Goal: Task Accomplishment & Management: Manage account settings

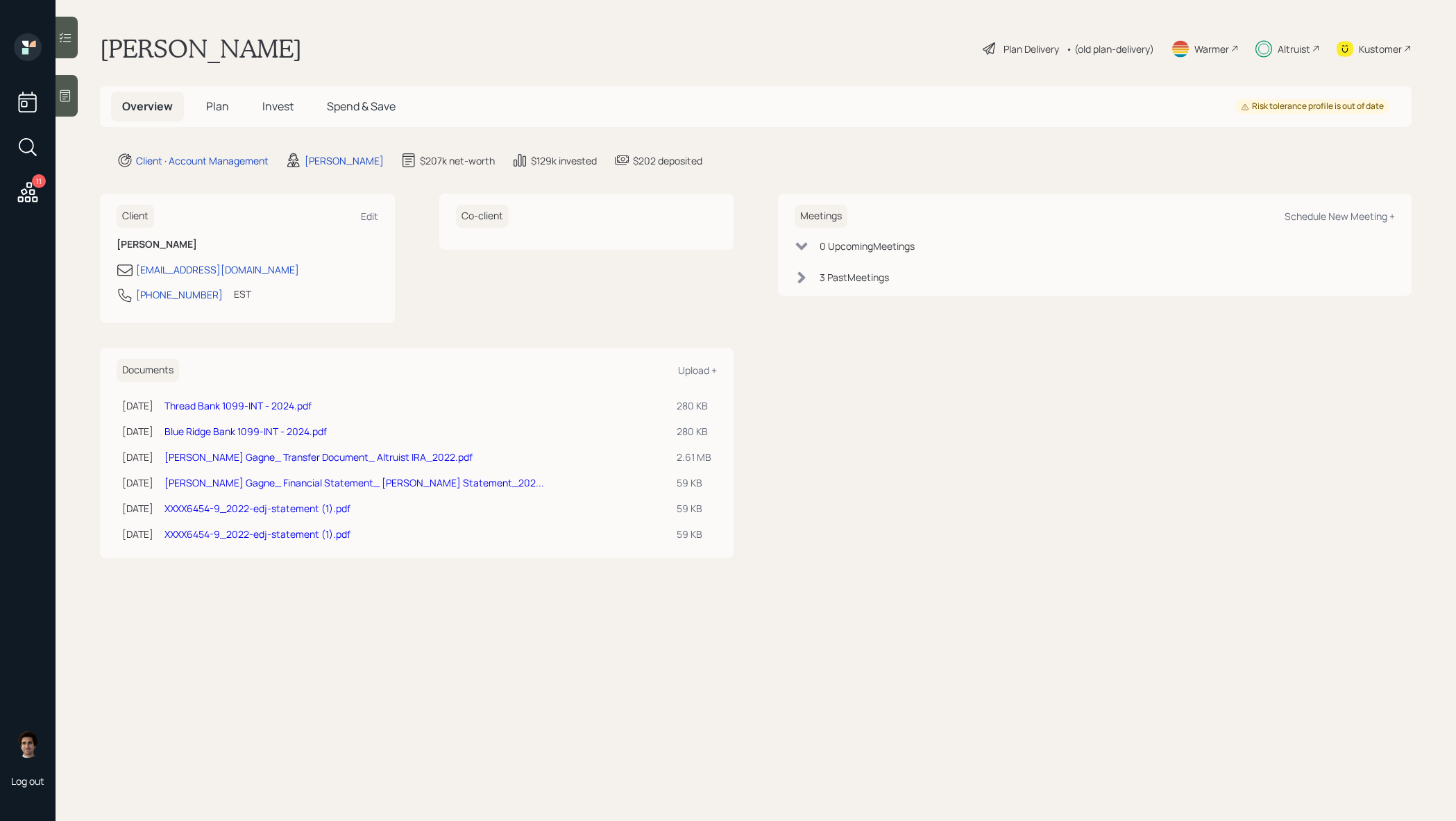
click at [286, 112] on span "Invest" at bounding box center [278, 106] width 32 height 15
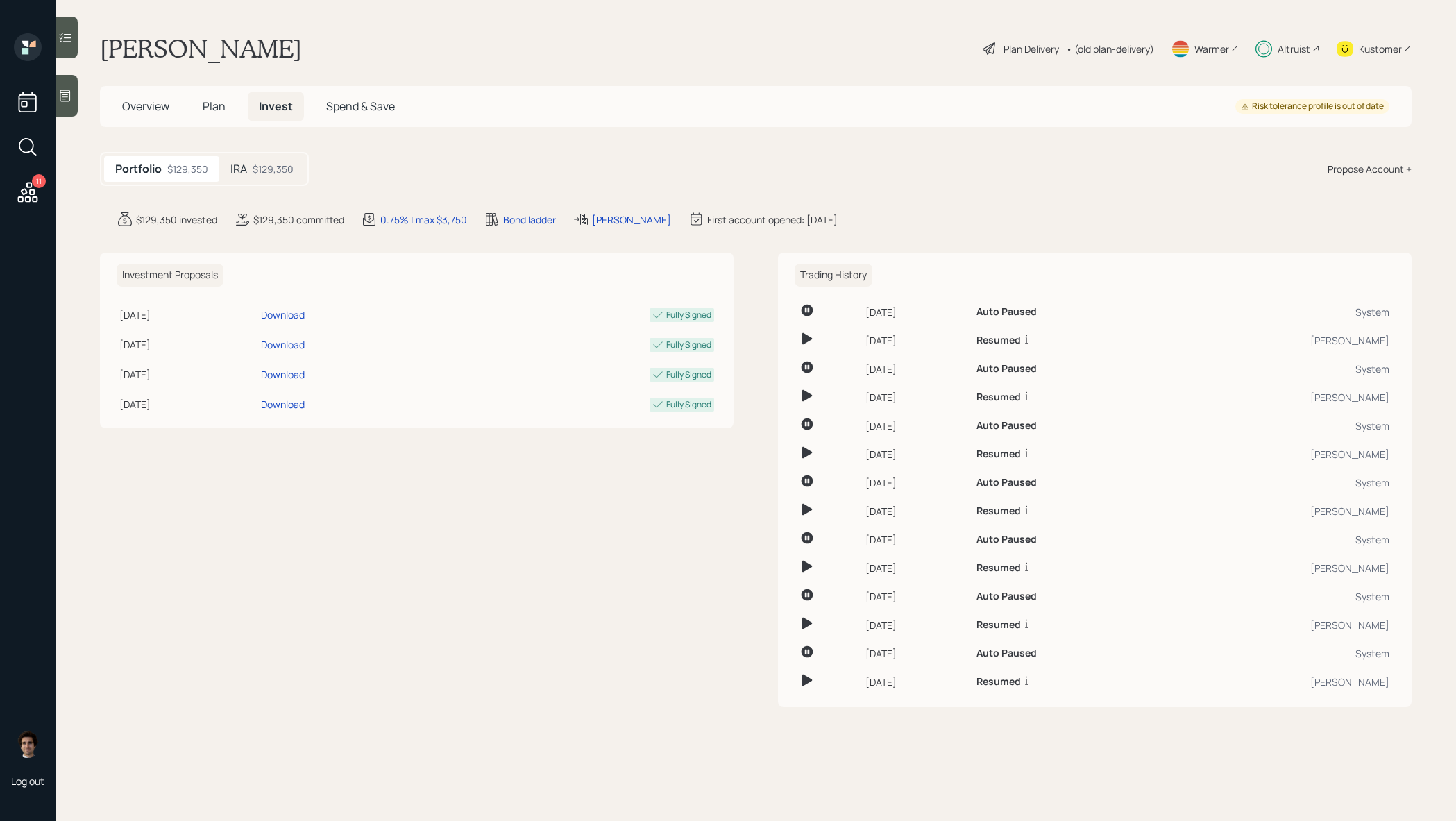
click at [237, 177] on div "IRA $129,350" at bounding box center [262, 169] width 85 height 26
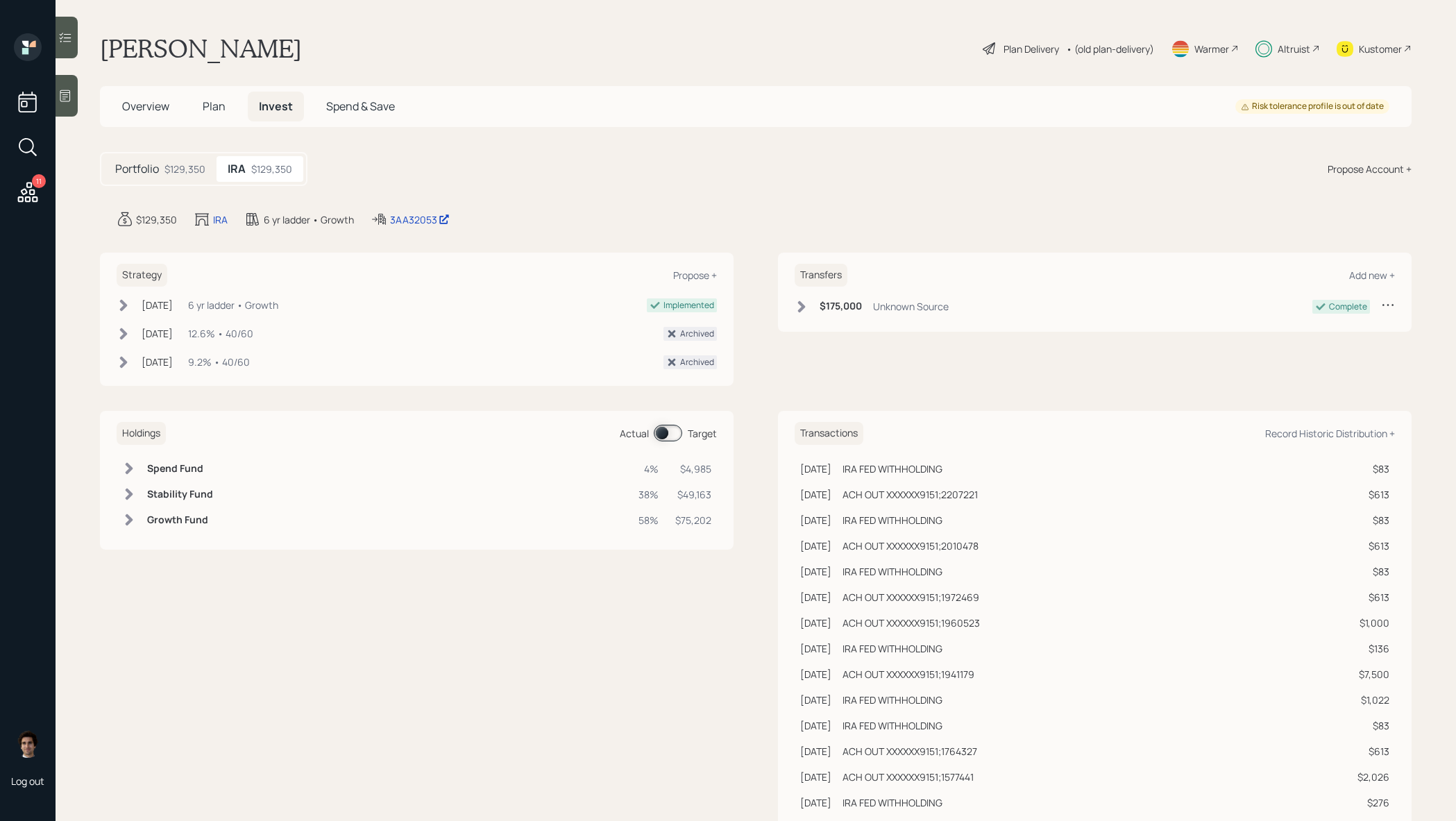
click at [1004, 52] on div "Plan Delivery" at bounding box center [1031, 49] width 56 height 15
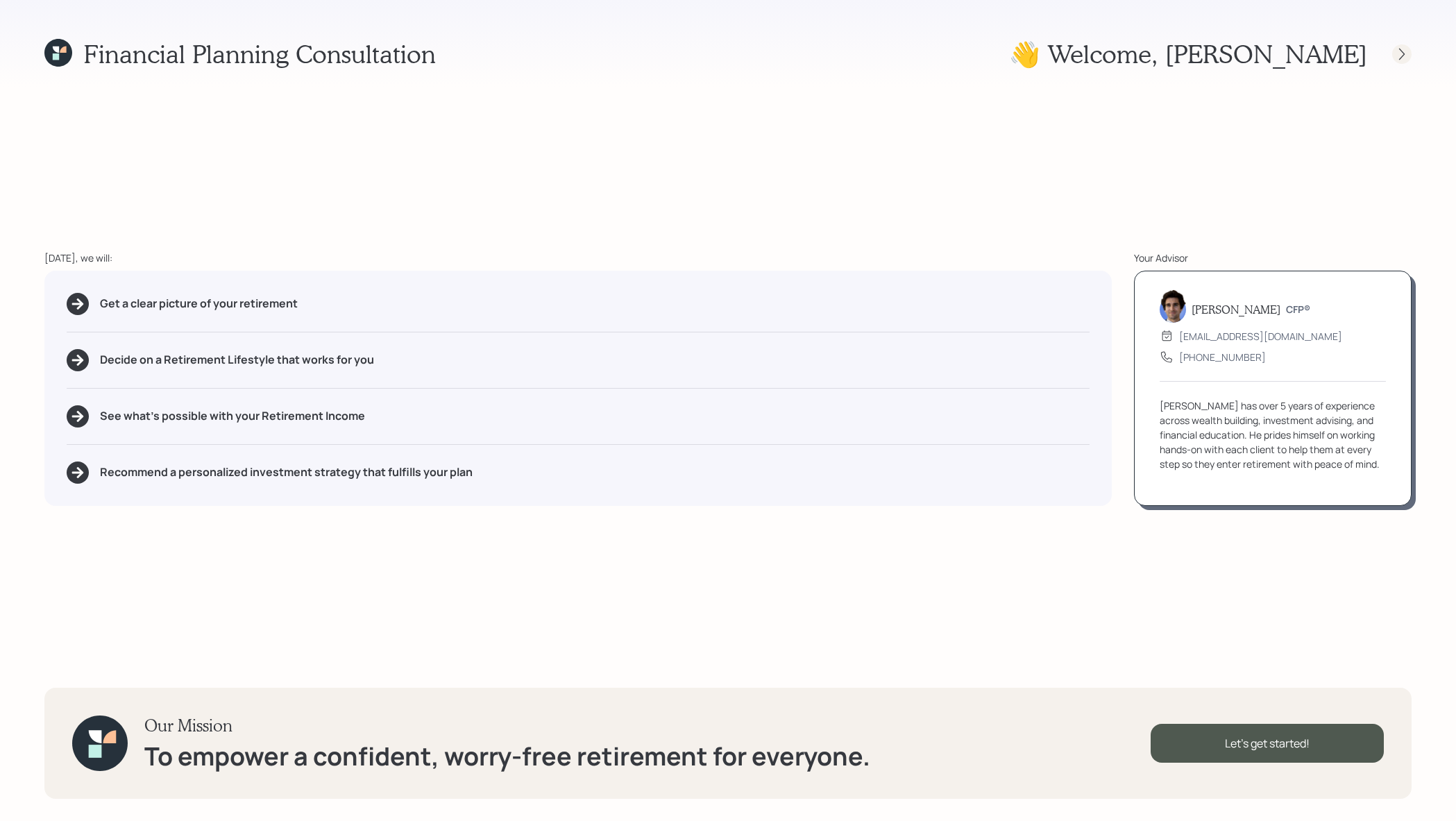
click at [1400, 62] on div at bounding box center [1401, 54] width 20 height 20
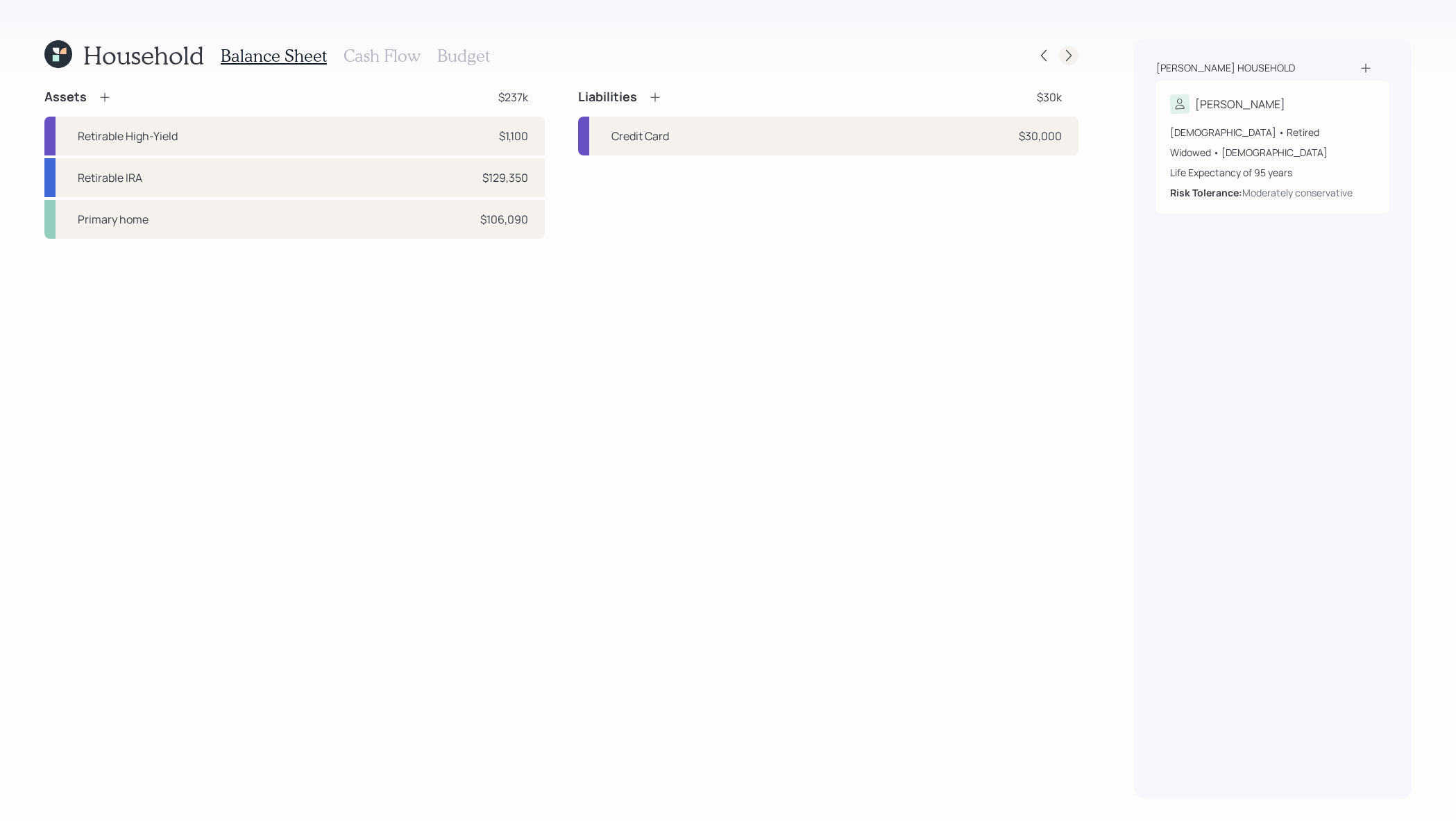
click at [1067, 50] on icon at bounding box center [1069, 56] width 14 height 14
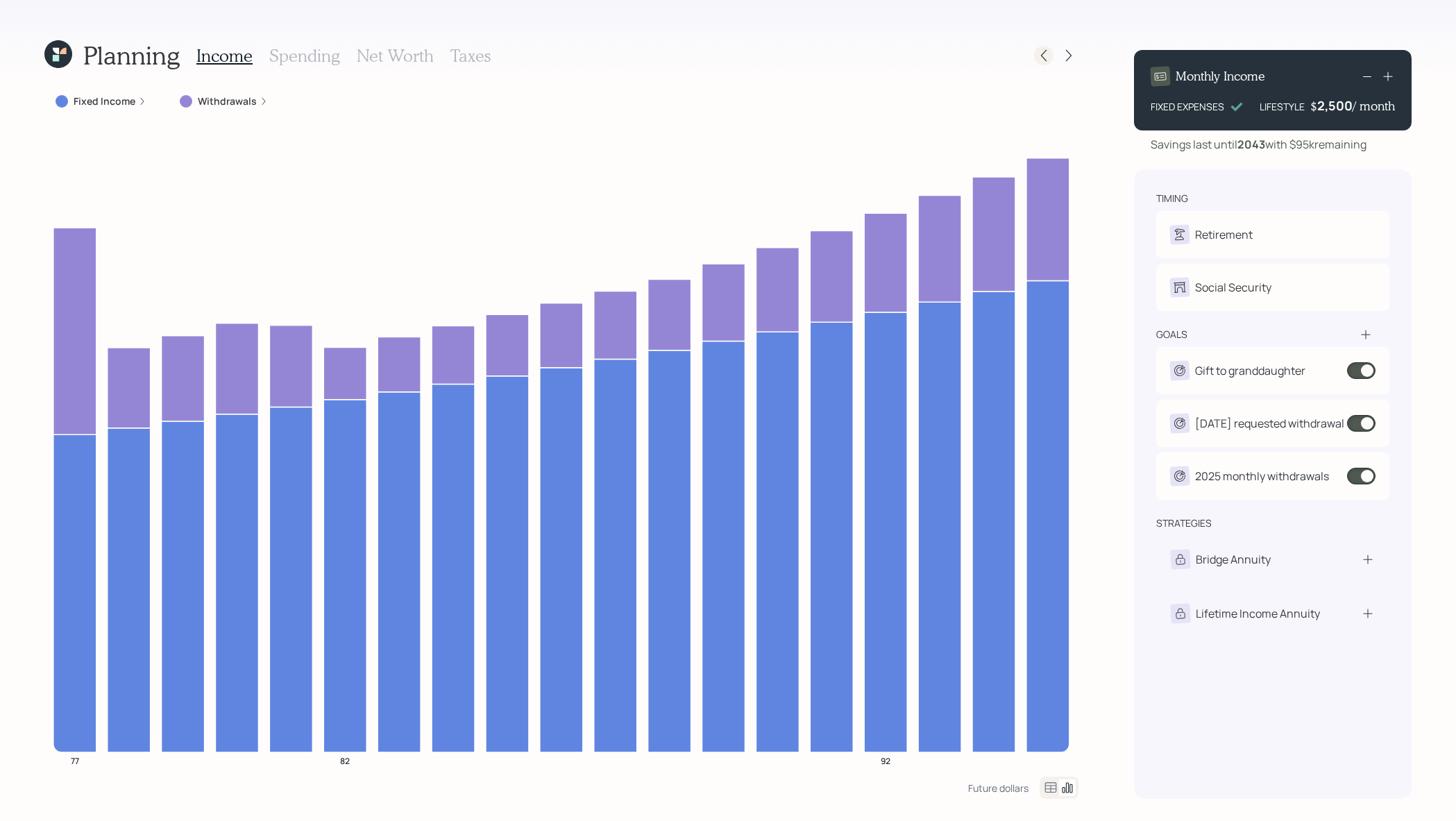
click at [1042, 61] on icon at bounding box center [1044, 56] width 14 height 14
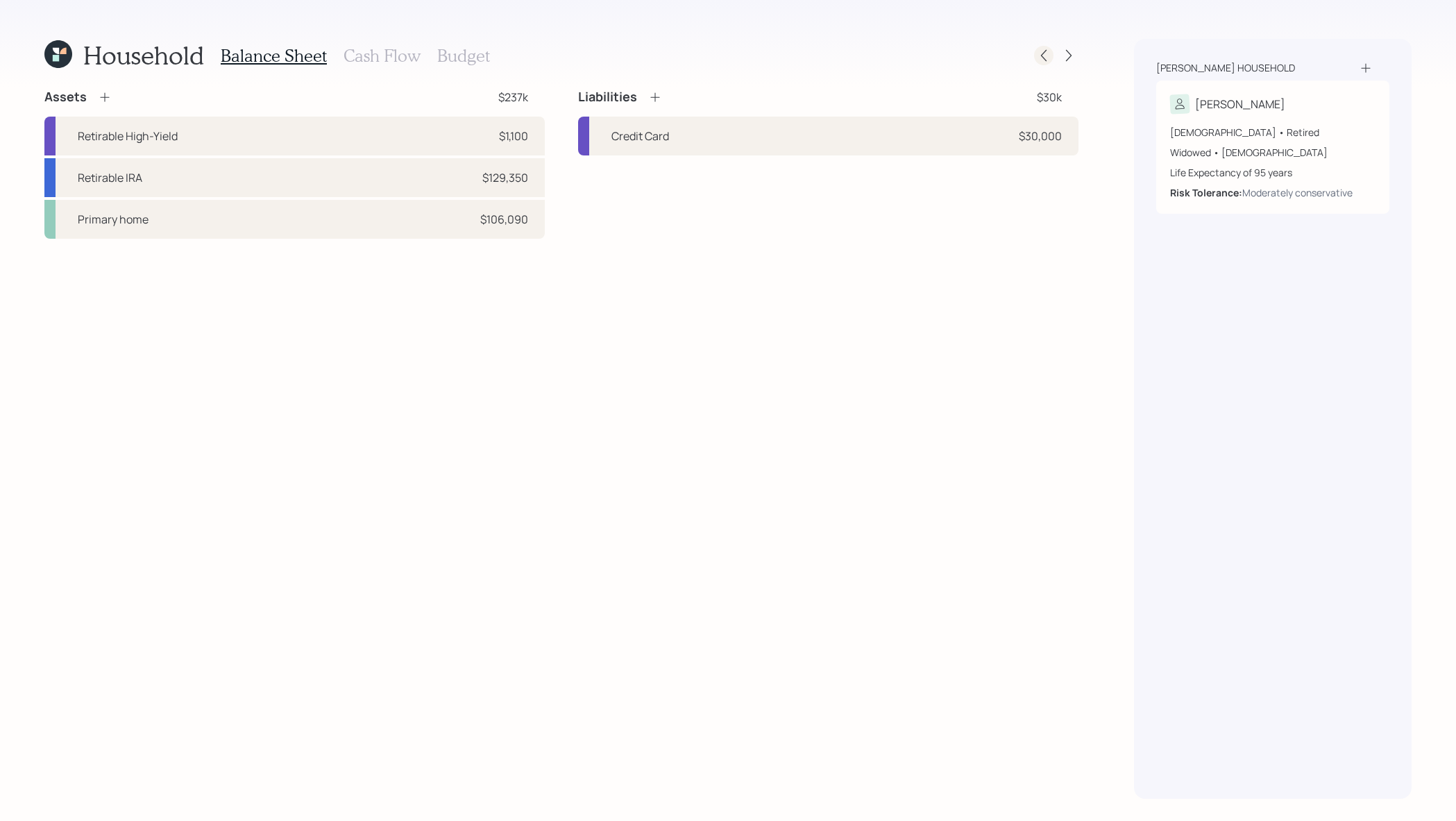
click at [1050, 58] on icon at bounding box center [1044, 56] width 14 height 14
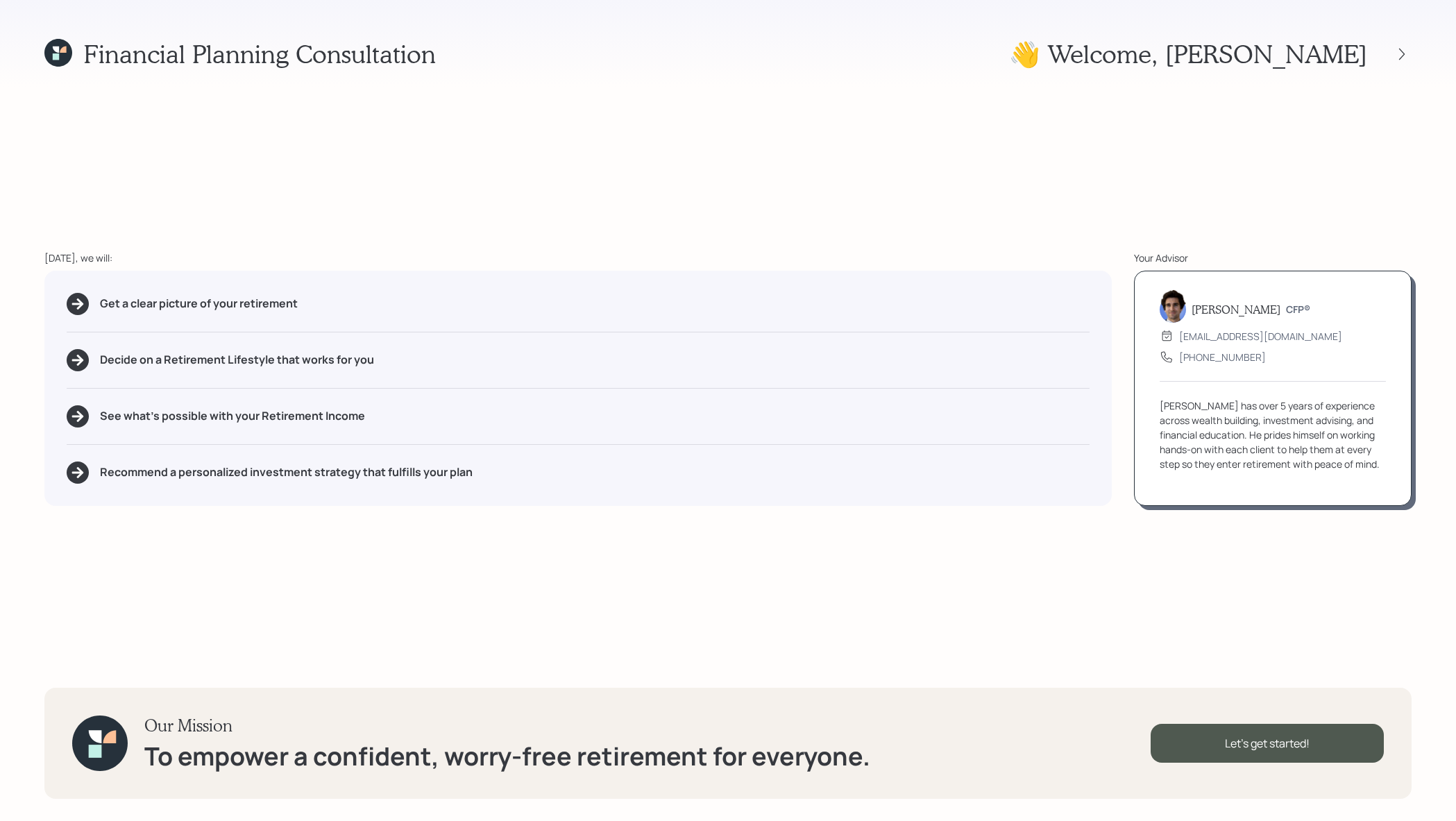
click at [61, 46] on icon at bounding box center [58, 52] width 27 height 27
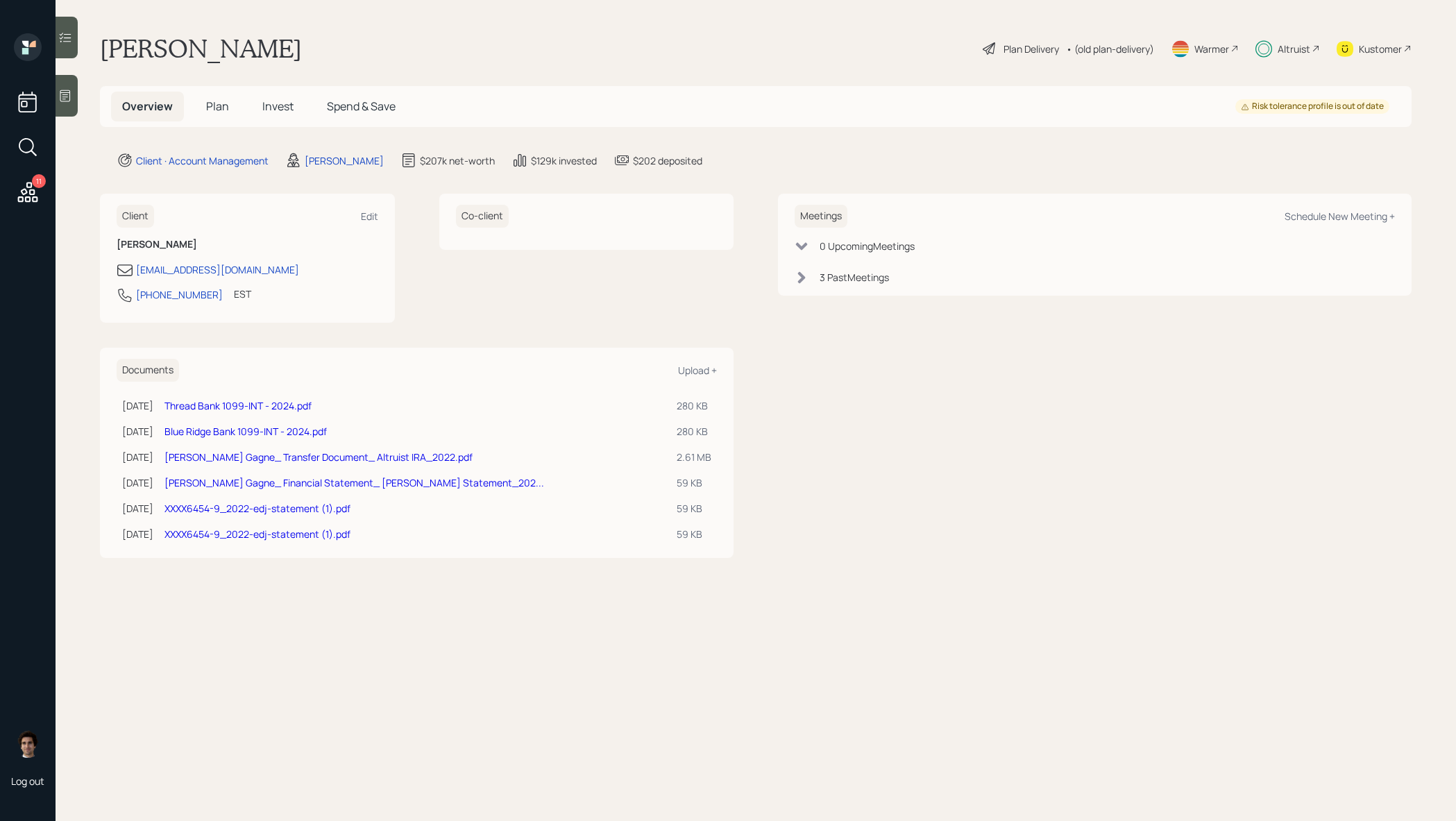
click at [302, 96] on h5 "Invest" at bounding box center [278, 106] width 54 height 30
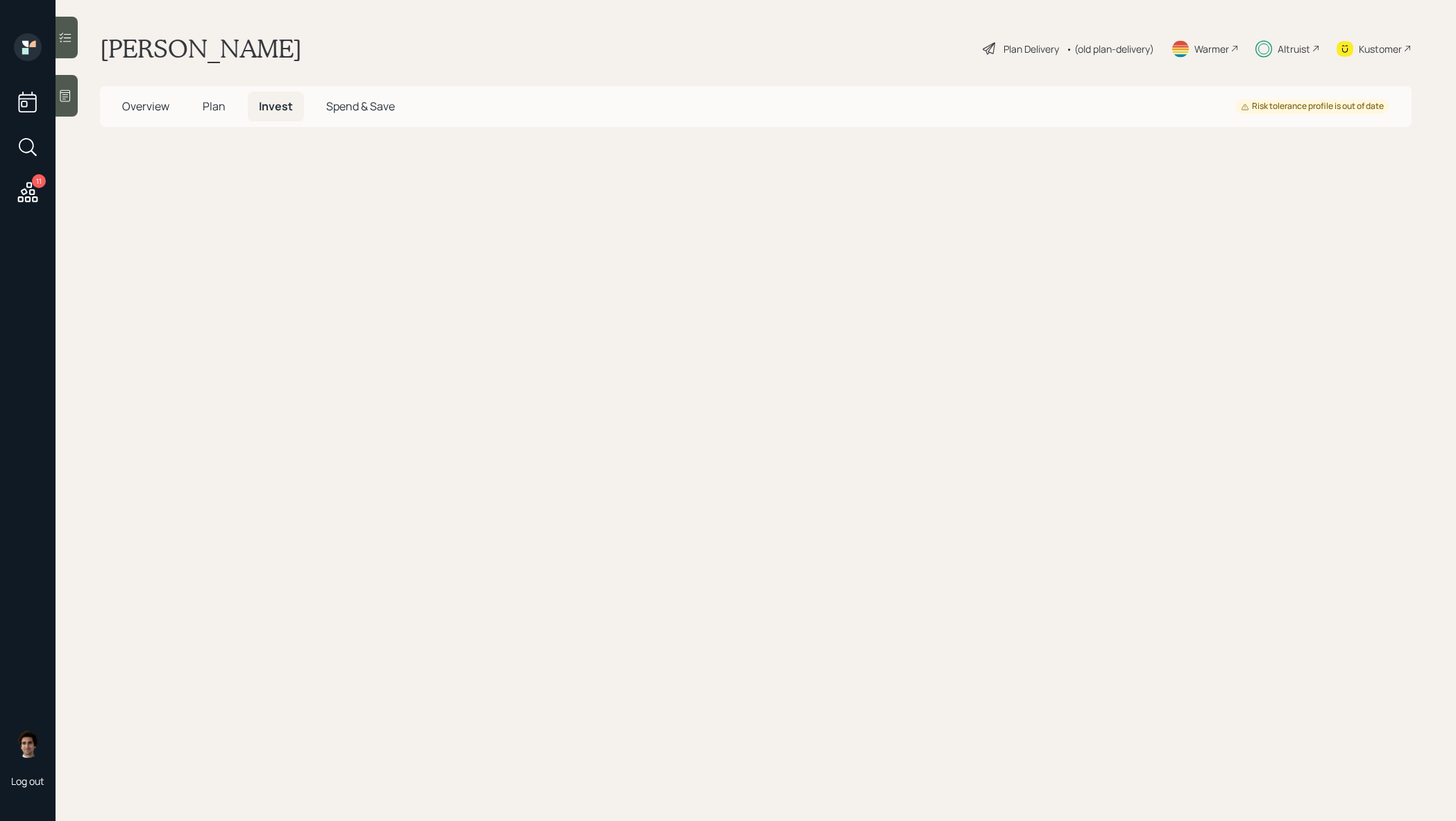
click at [287, 101] on span "Invest" at bounding box center [276, 106] width 34 height 15
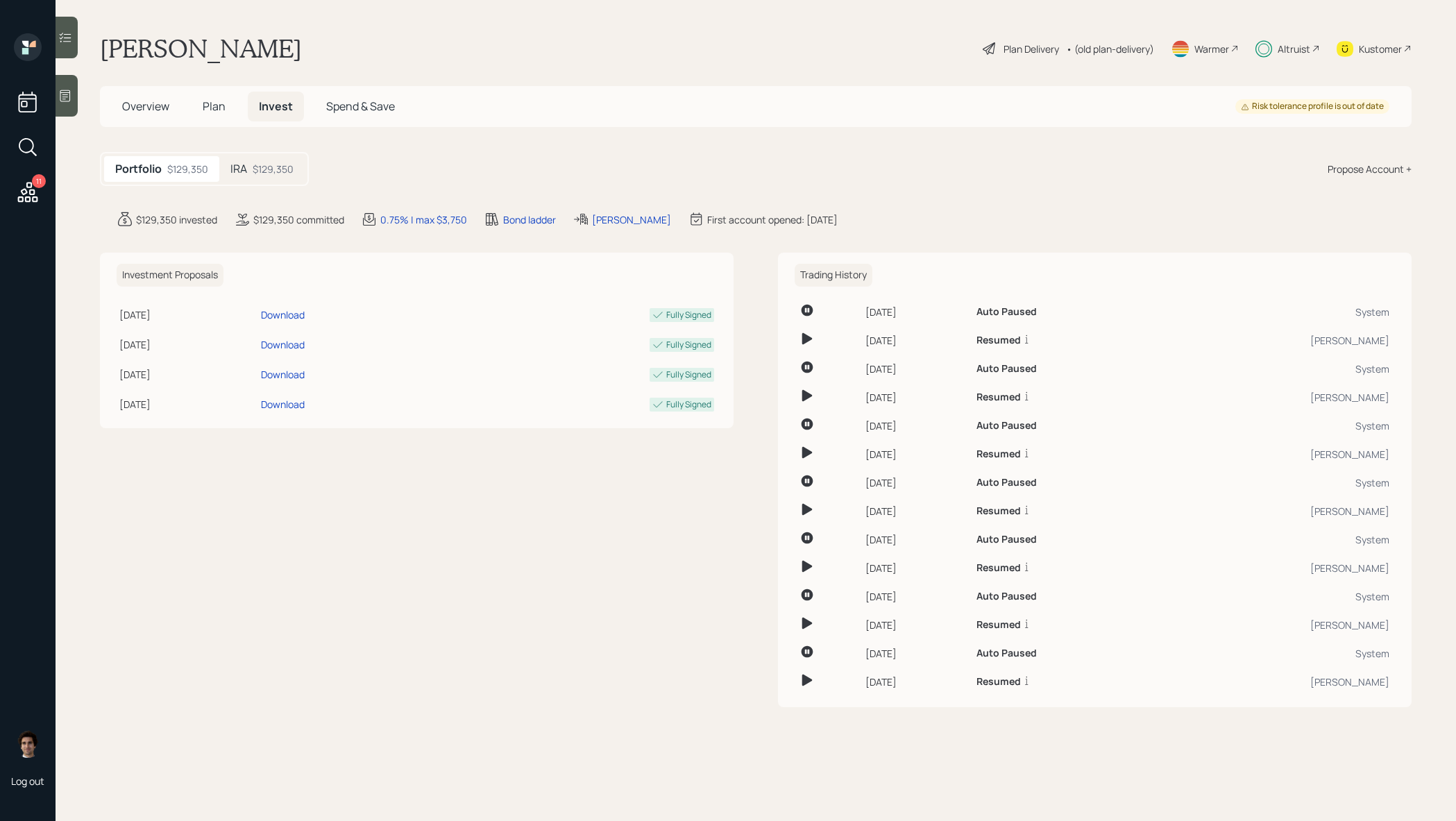
click at [297, 174] on div "IRA $129,350" at bounding box center [262, 169] width 85 height 26
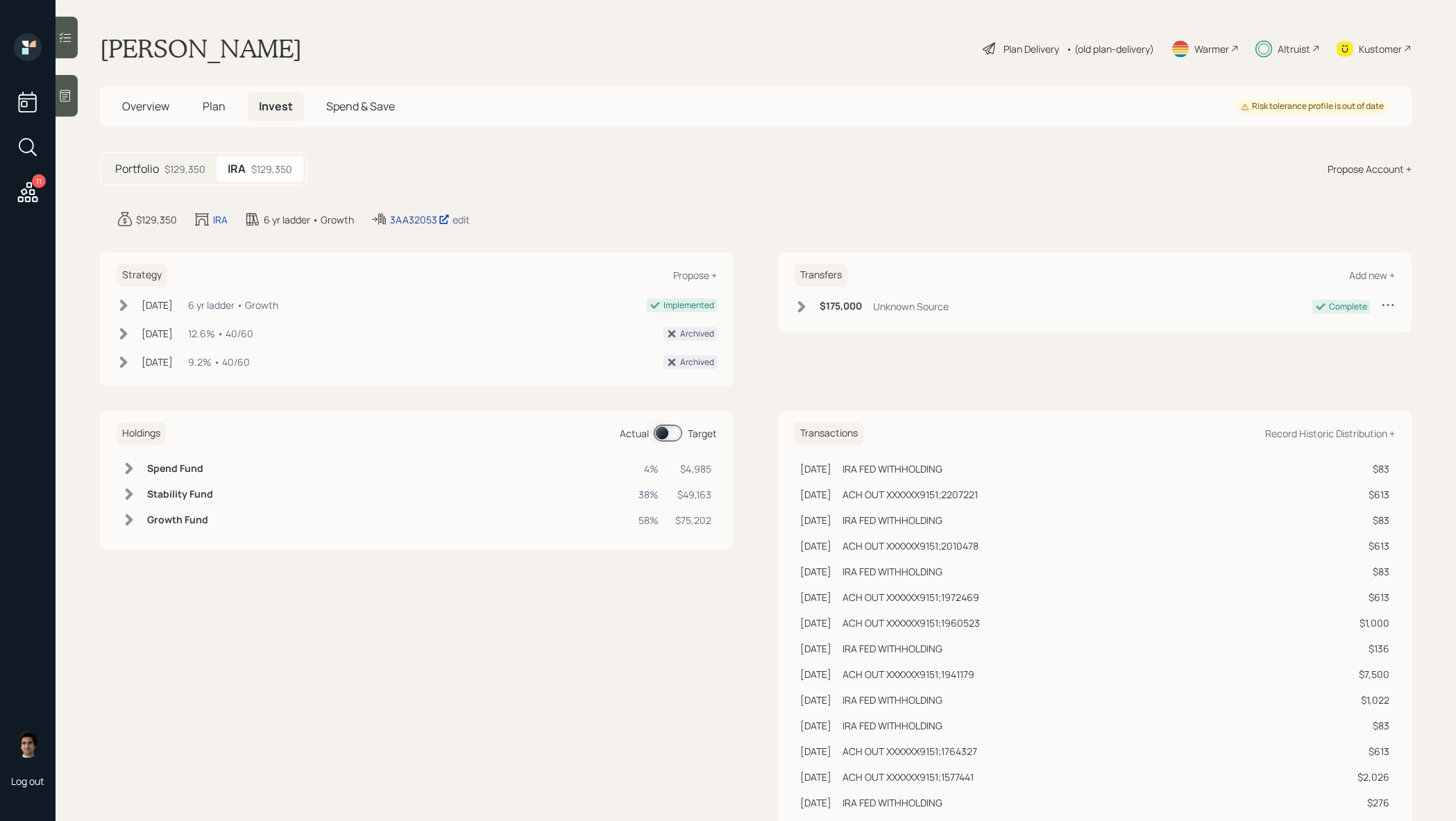
click at [442, 214] on icon at bounding box center [443, 219] width 11 height 11
click at [212, 101] on span "Plan" at bounding box center [214, 106] width 23 height 15
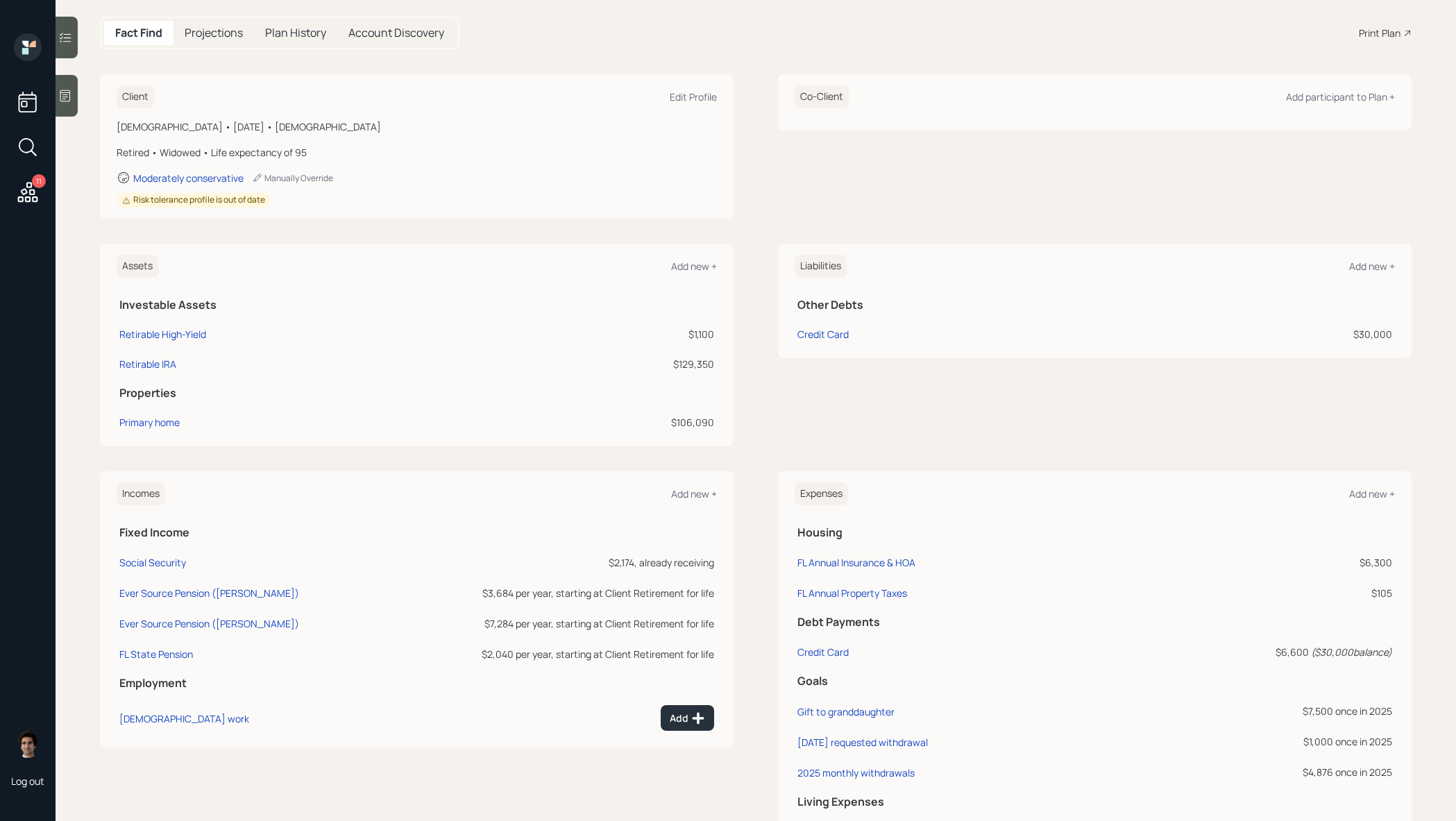
scroll to position [303, 0]
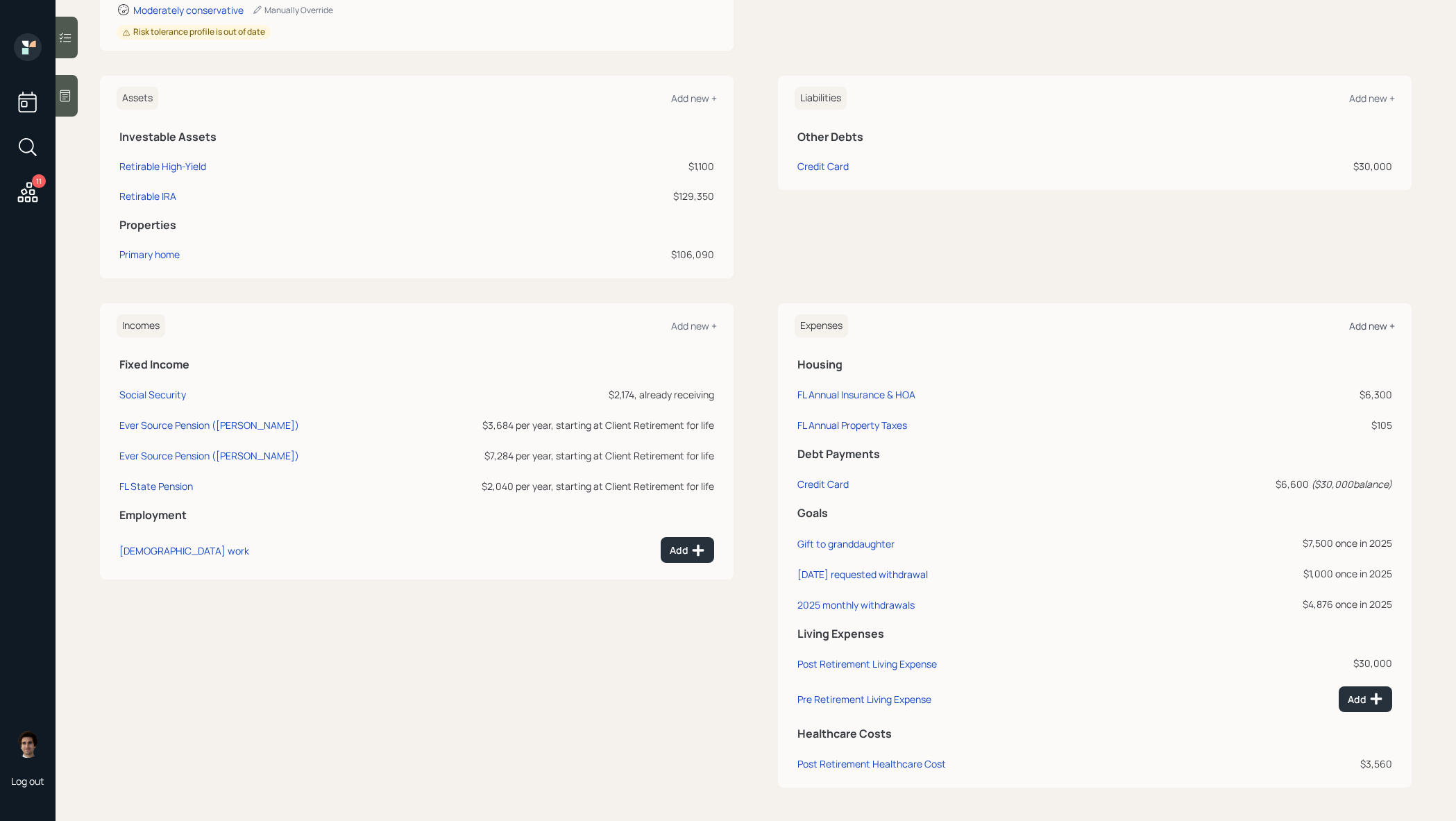
click at [1368, 324] on div "Add new +" at bounding box center [1372, 325] width 46 height 13
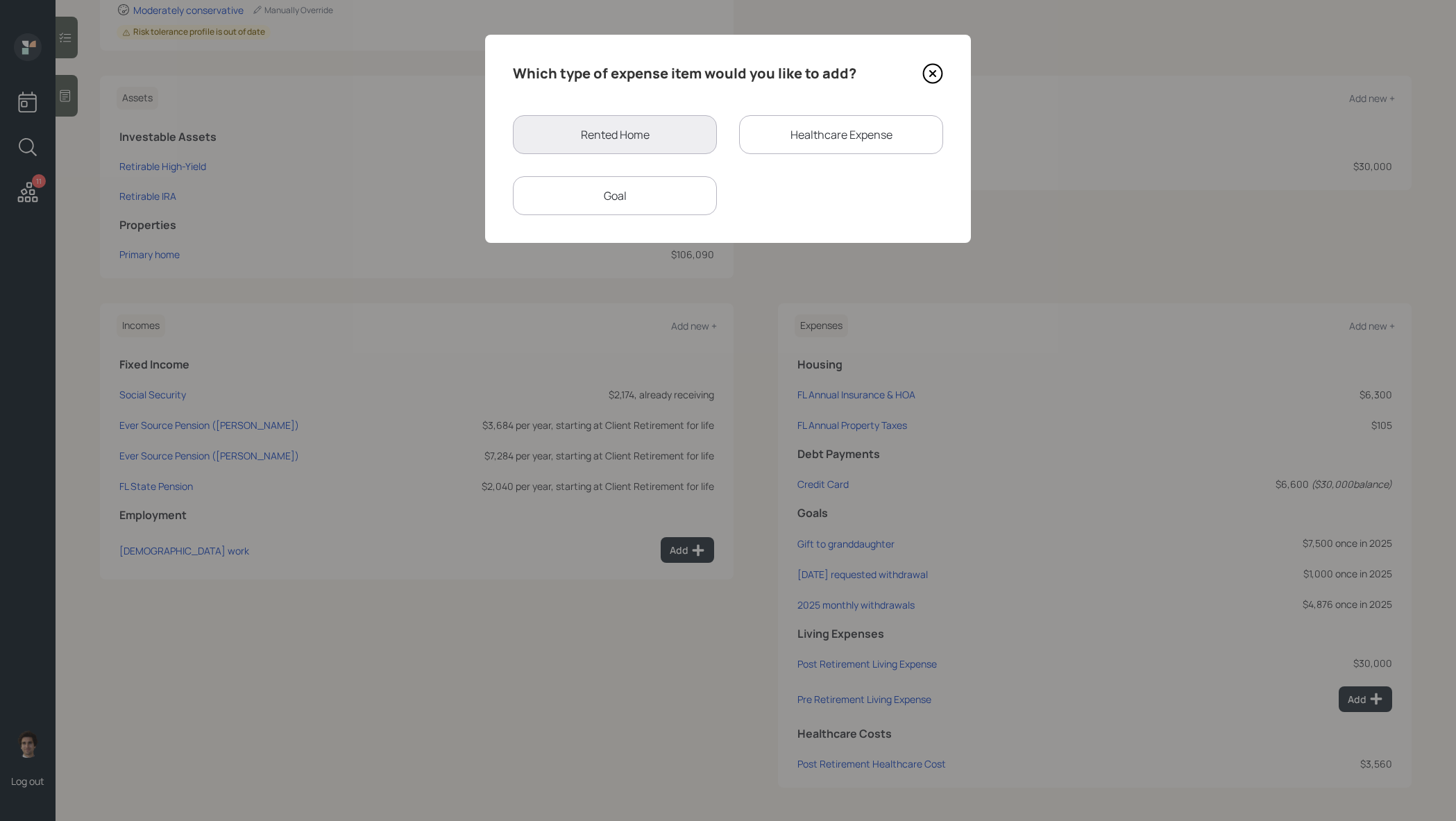
click at [847, 139] on div "Healthcare Expense" at bounding box center [841, 134] width 204 height 38
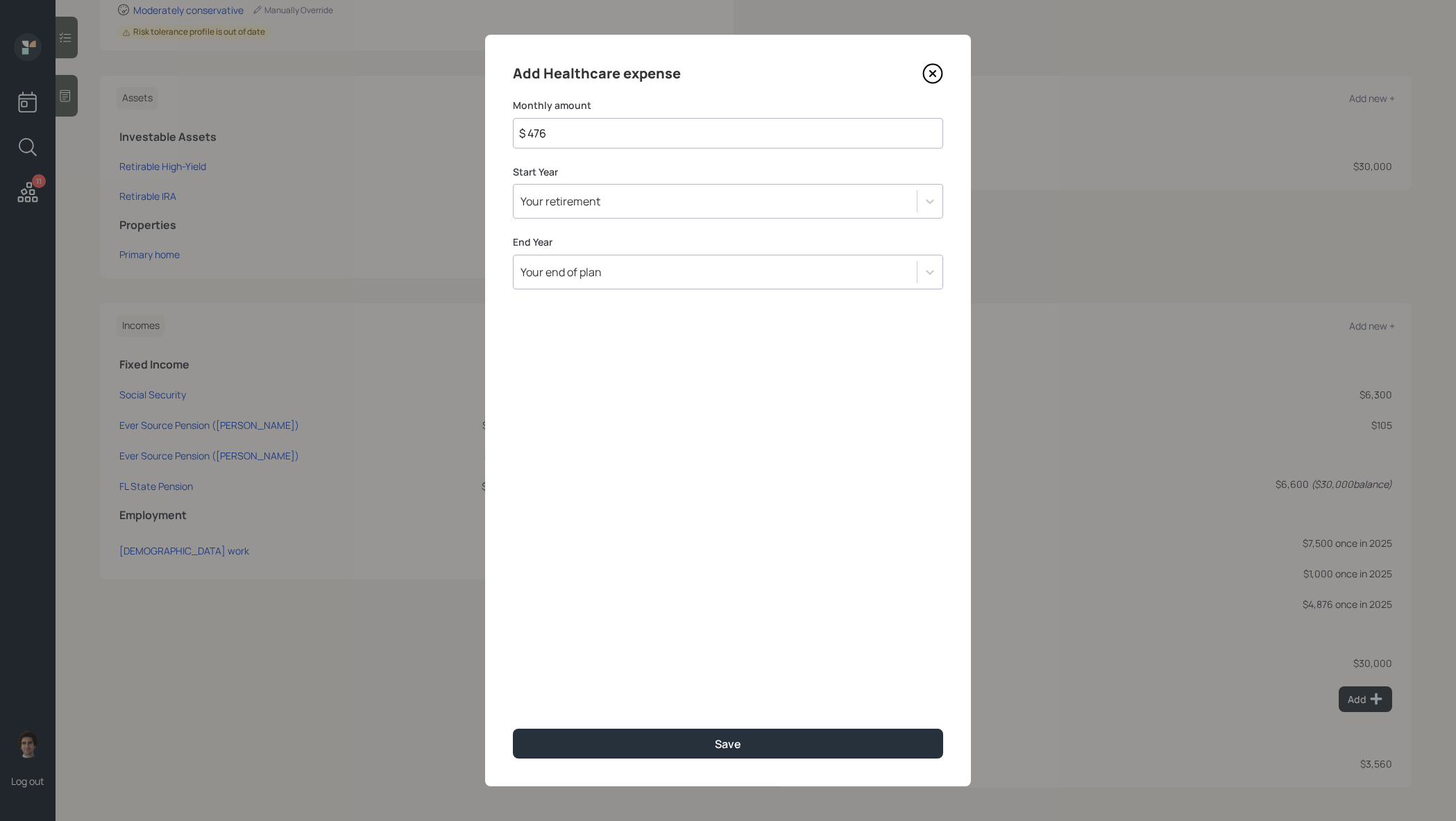
click at [931, 72] on icon at bounding box center [932, 73] width 5 height 5
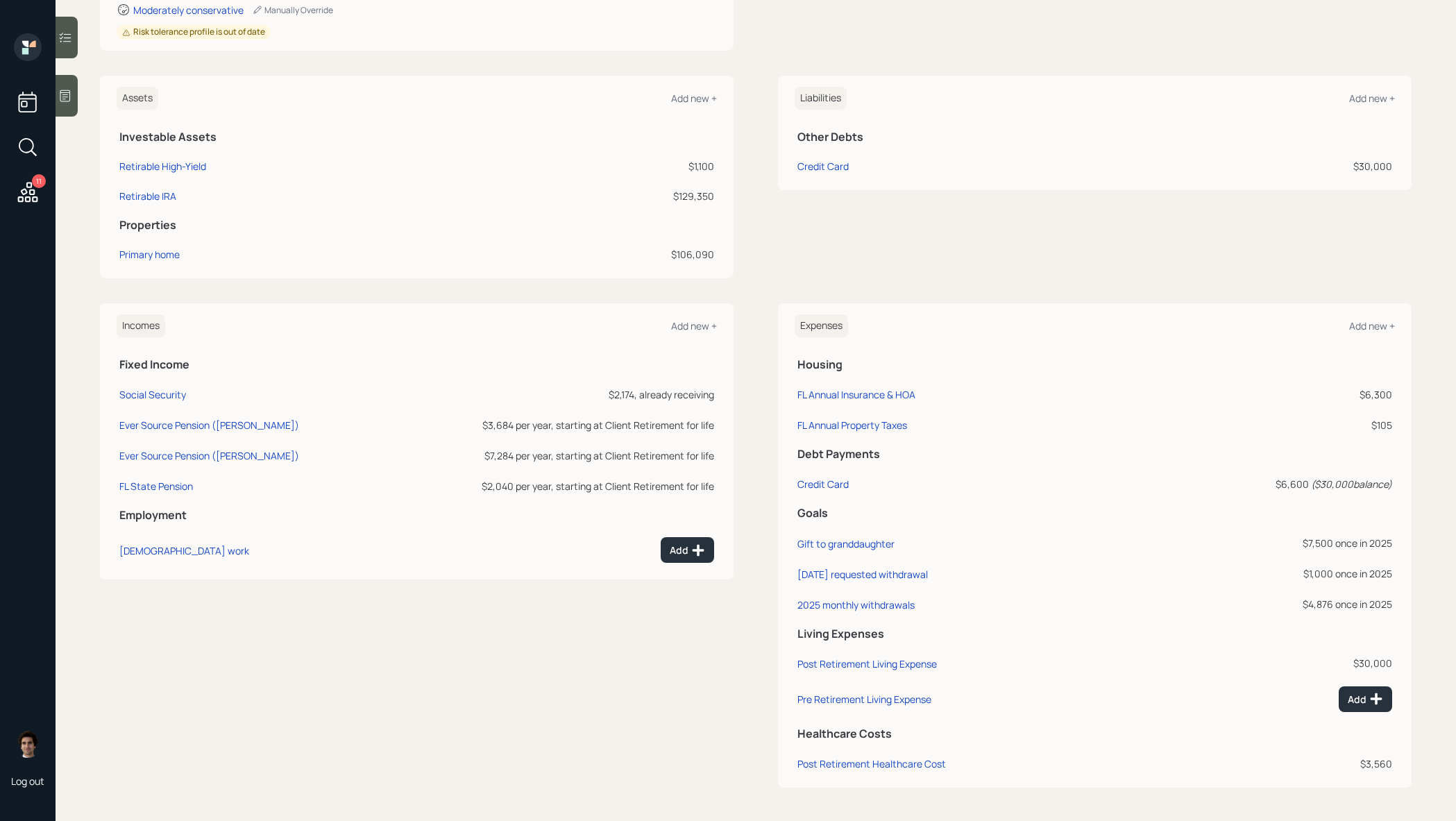
click at [1353, 316] on div "Expenses Add new +" at bounding box center [1095, 325] width 601 height 23
click at [1356, 323] on div "Add new +" at bounding box center [1372, 325] width 46 height 13
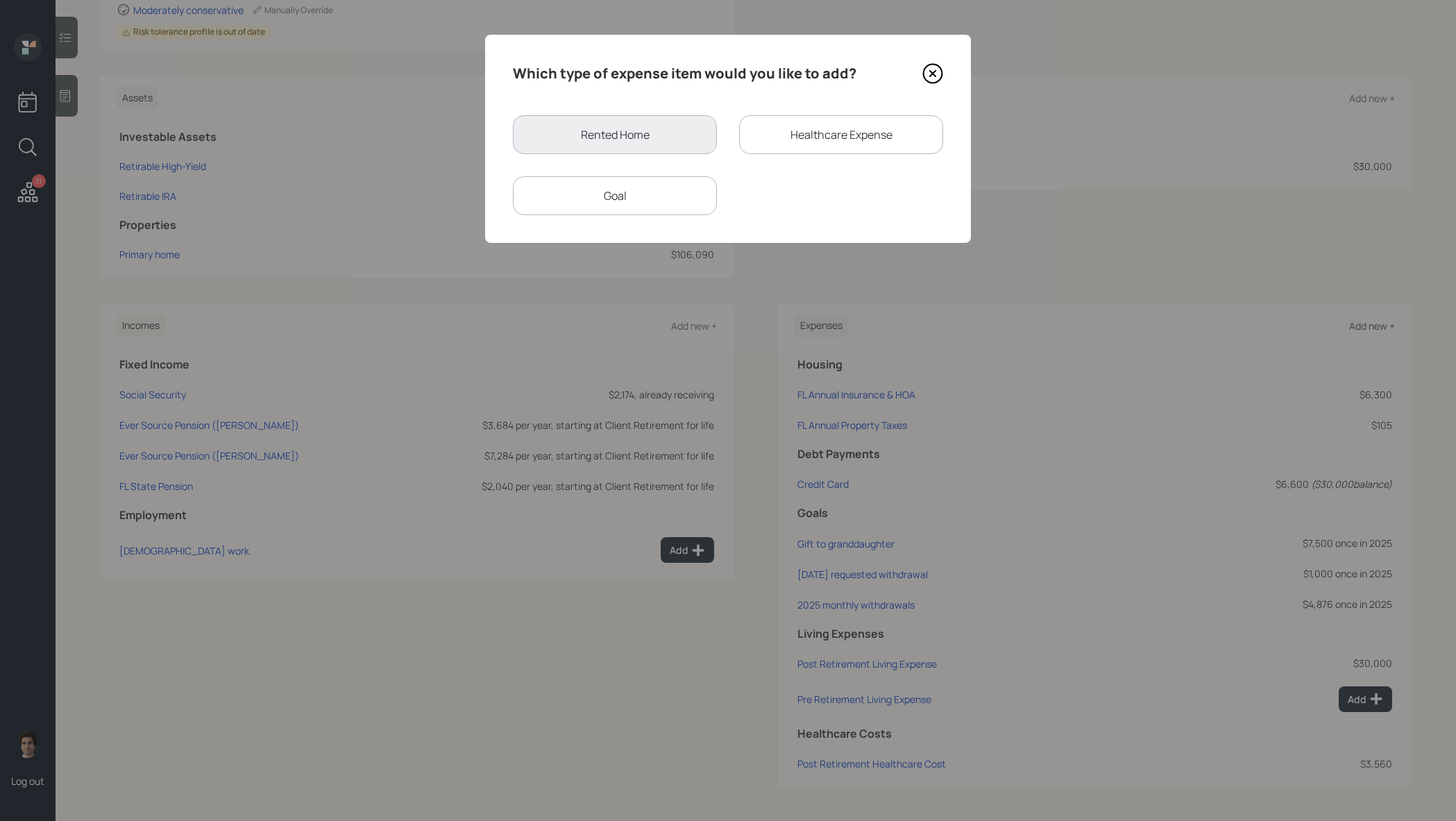
click at [591, 216] on div "Which type of expense item would you like to add? Rented Home Healthcare Expens…" at bounding box center [728, 139] width 486 height 208
click at [592, 200] on div "Goal" at bounding box center [614, 195] width 204 height 38
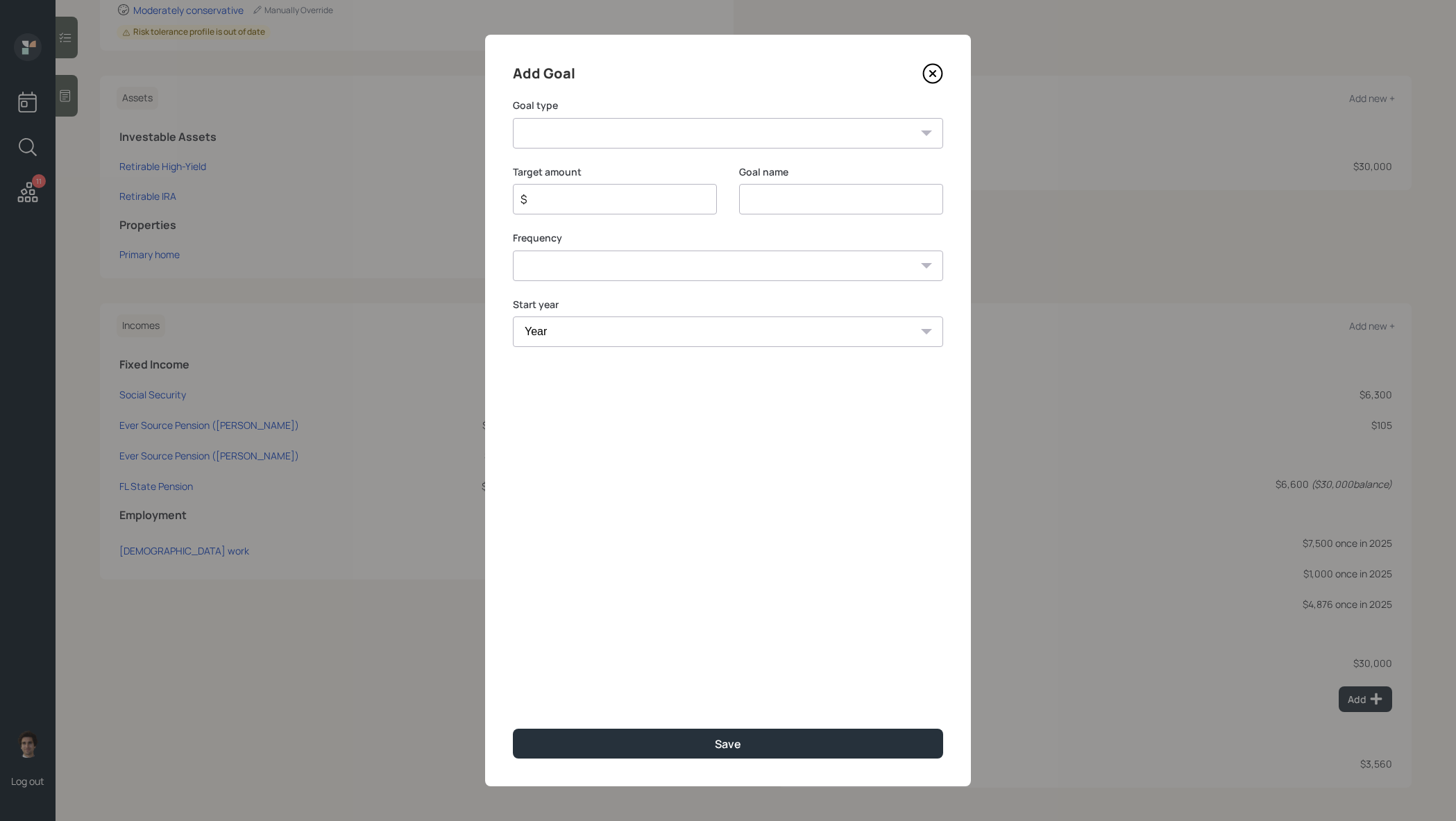
click at [688, 137] on select "Create an emergency fund Donate to charity Purchase a home Make a purchase Supp…" at bounding box center [728, 133] width 431 height 31
select select "other"
type input "Other"
click at [559, 199] on input "$" at bounding box center [609, 198] width 180 height 16
type input "$ 500"
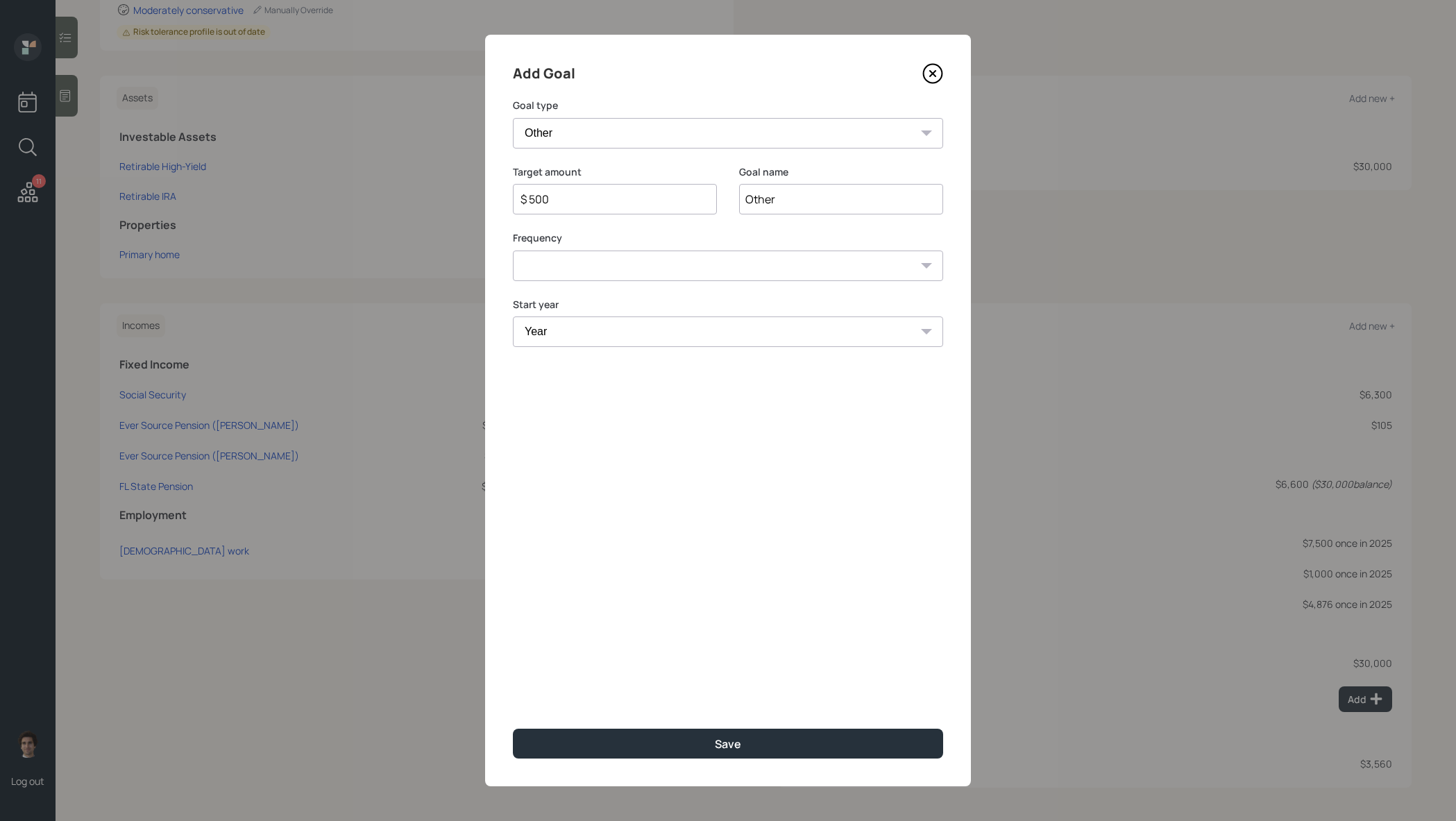
click at [764, 199] on input "Other" at bounding box center [841, 199] width 204 height 31
type input "08/15/2025 requested withdrawal"
click at [756, 258] on select "One time Every 1 year Every 2 years Every 3 years Every 4 years Every 5 years E…" at bounding box center [728, 266] width 431 height 31
select select "0"
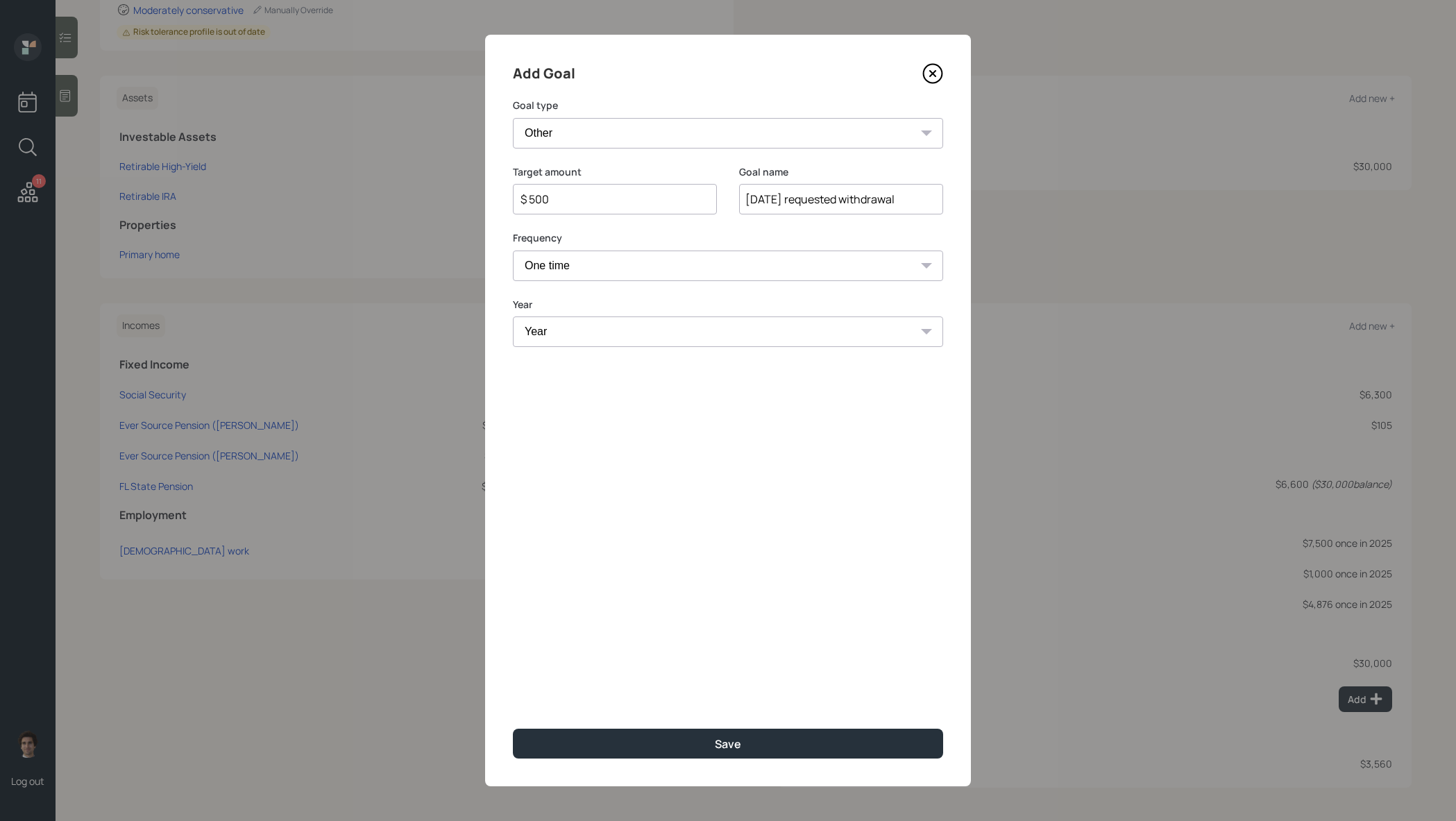
drag, startPoint x: 756, startPoint y: 258, endPoint x: 755, endPoint y: 324, distance: 66.0
click at [755, 314] on div "Year Year 2025 2026 2027 2028 2029 2030 2031 2032 2033 2034 2035 2036 2037 2038…" at bounding box center [728, 322] width 431 height 50
click at [755, 326] on select "Year 2025 2026 2027 2028 2029 2030 2031 2032 2033 2034 2035 2036 2037 2038 2039…" at bounding box center [728, 331] width 431 height 31
select select "2025"
click at [803, 731] on button "Save" at bounding box center [728, 743] width 431 height 30
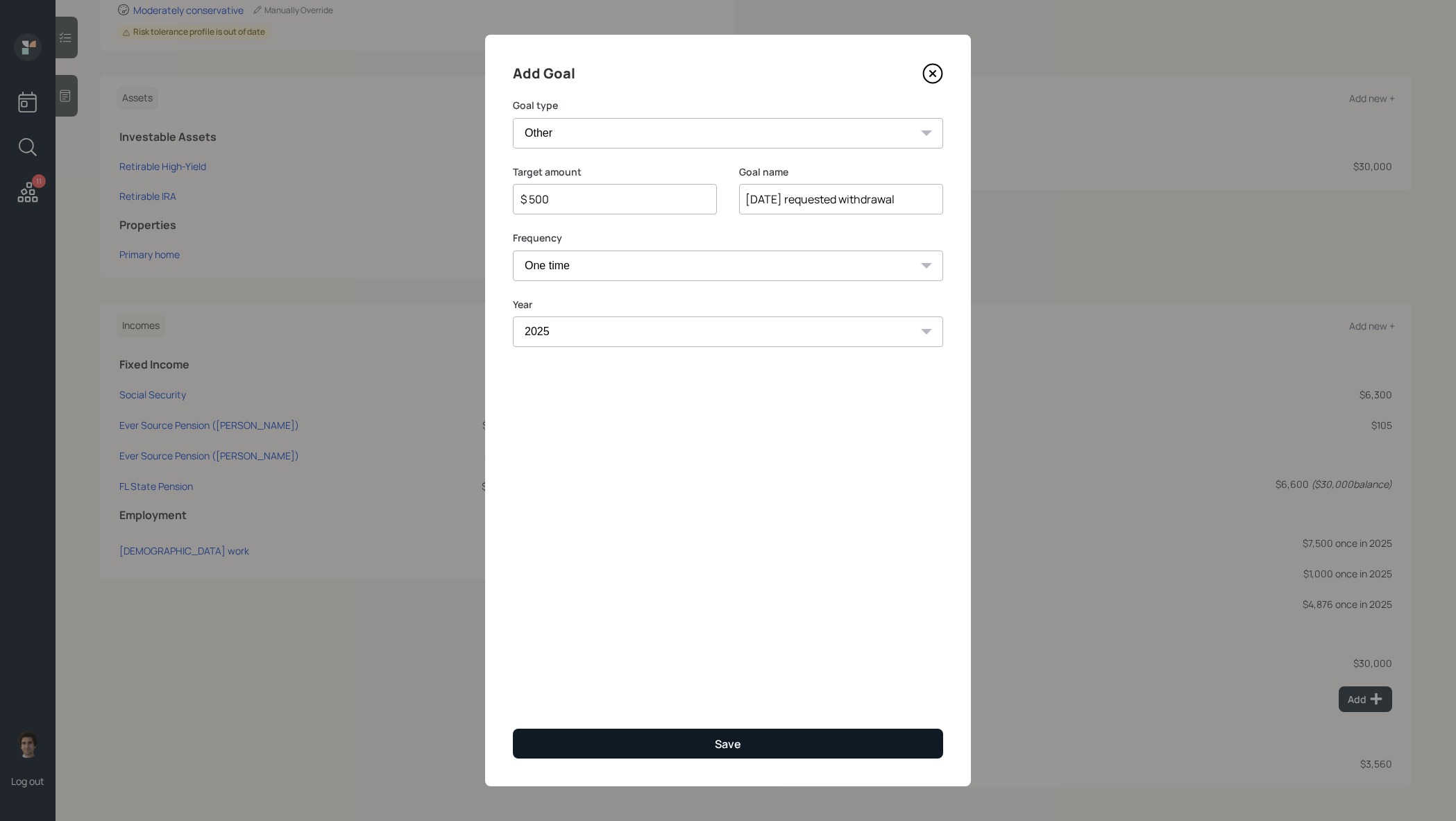
type input "$"
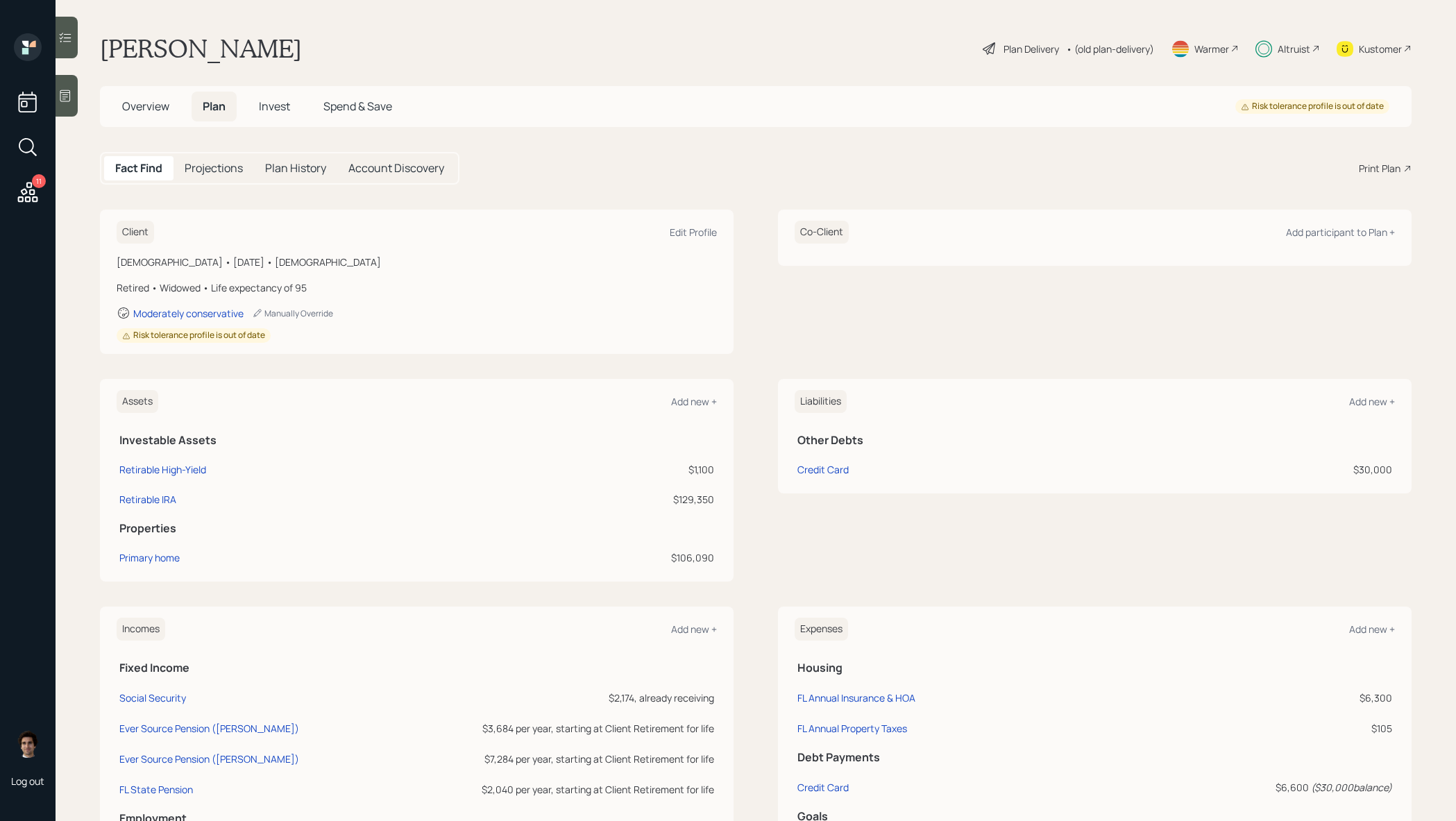
click at [162, 103] on span "Overview" at bounding box center [145, 106] width 47 height 15
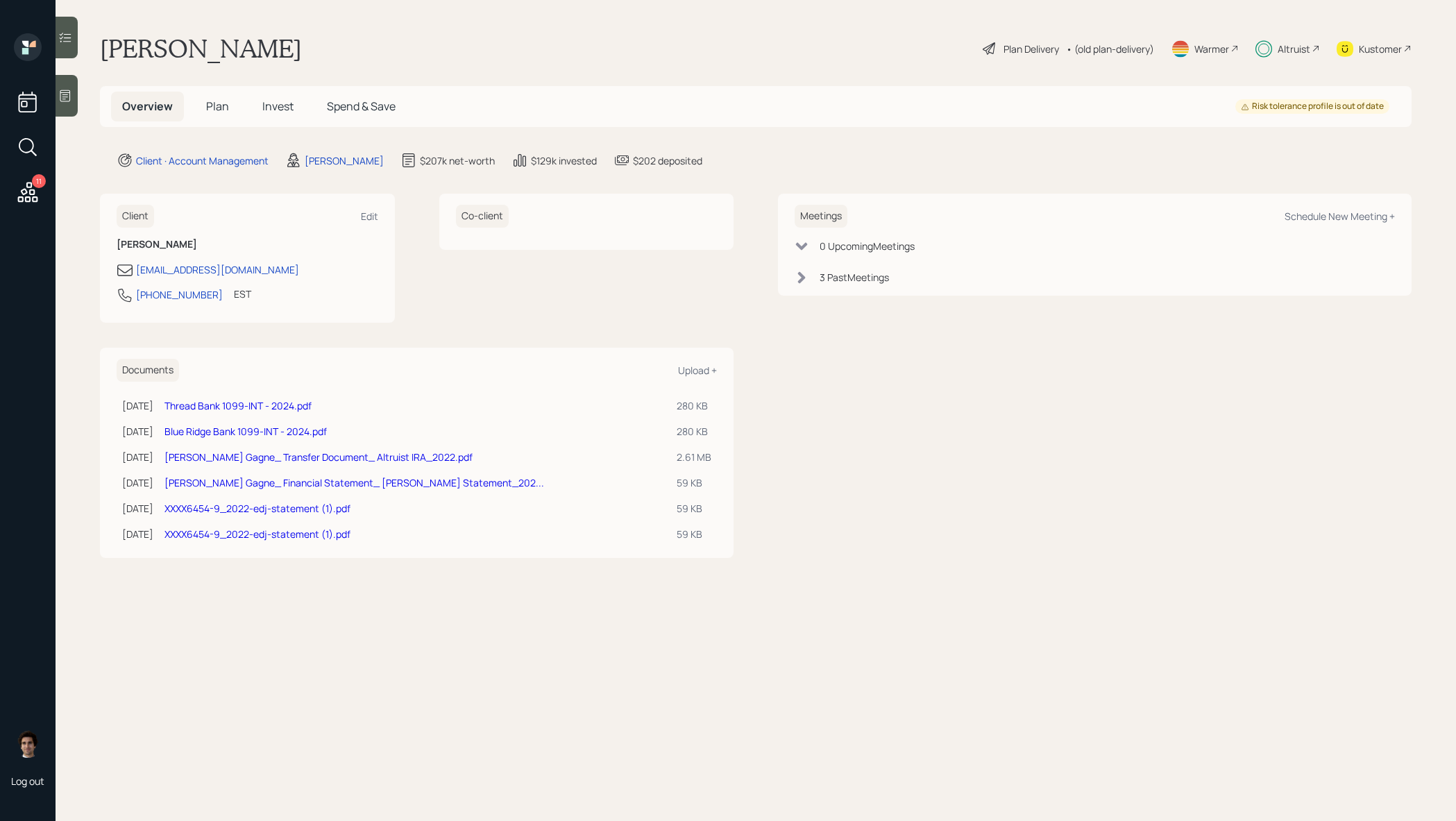
click at [65, 38] on icon at bounding box center [65, 38] width 14 height 14
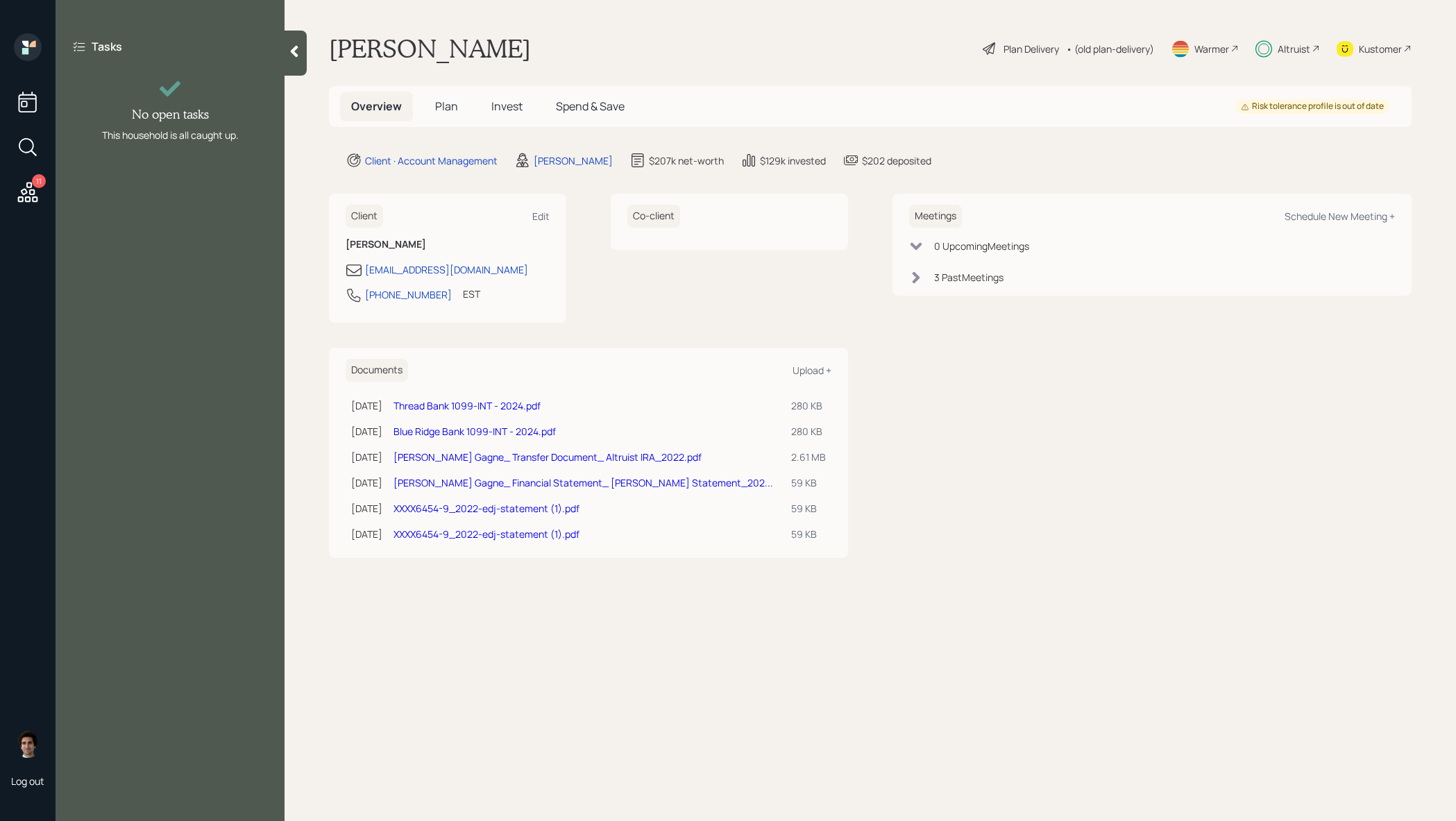
click at [305, 51] on div at bounding box center [296, 53] width 22 height 45
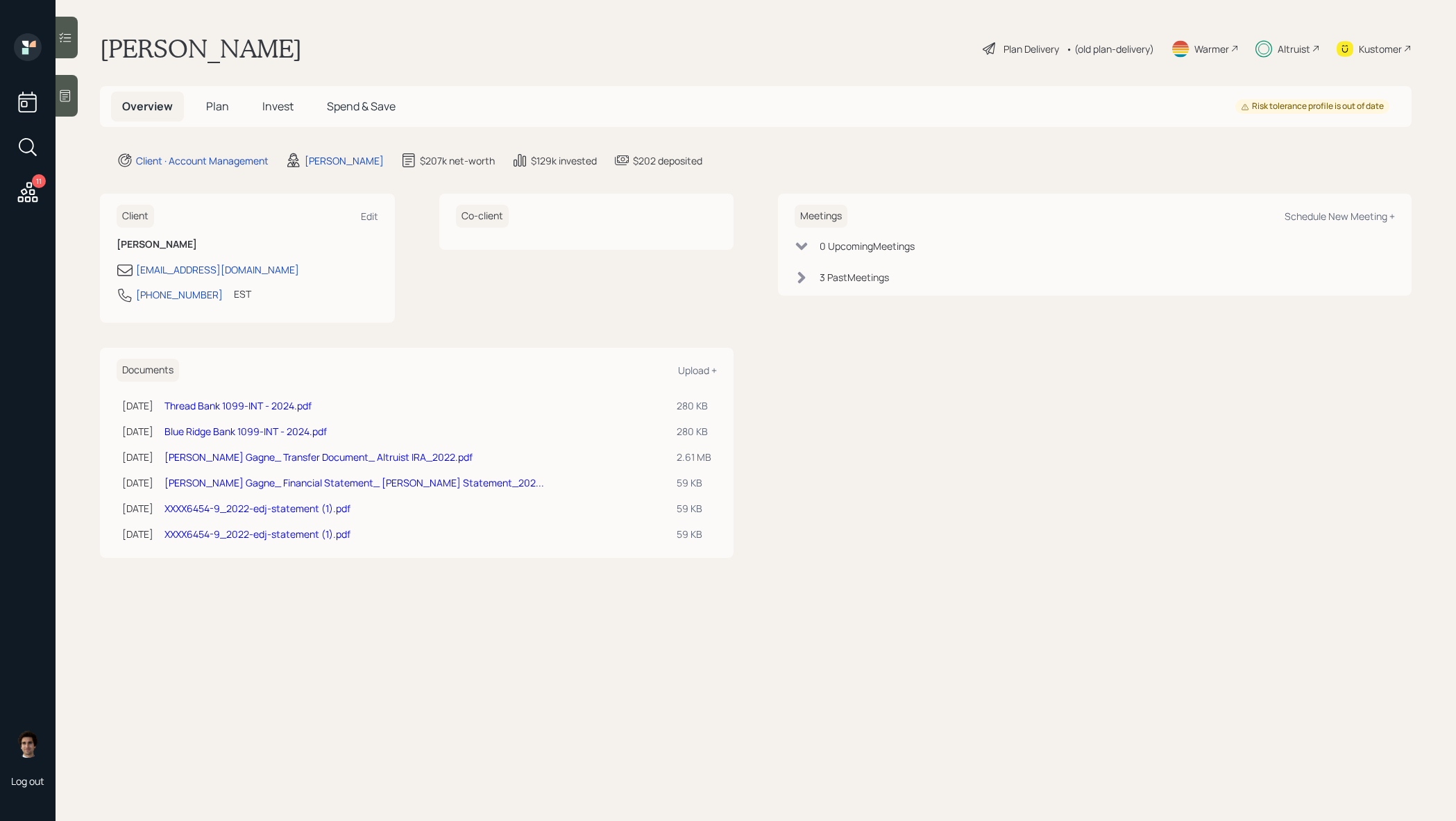
click at [72, 36] on icon at bounding box center [65, 38] width 14 height 14
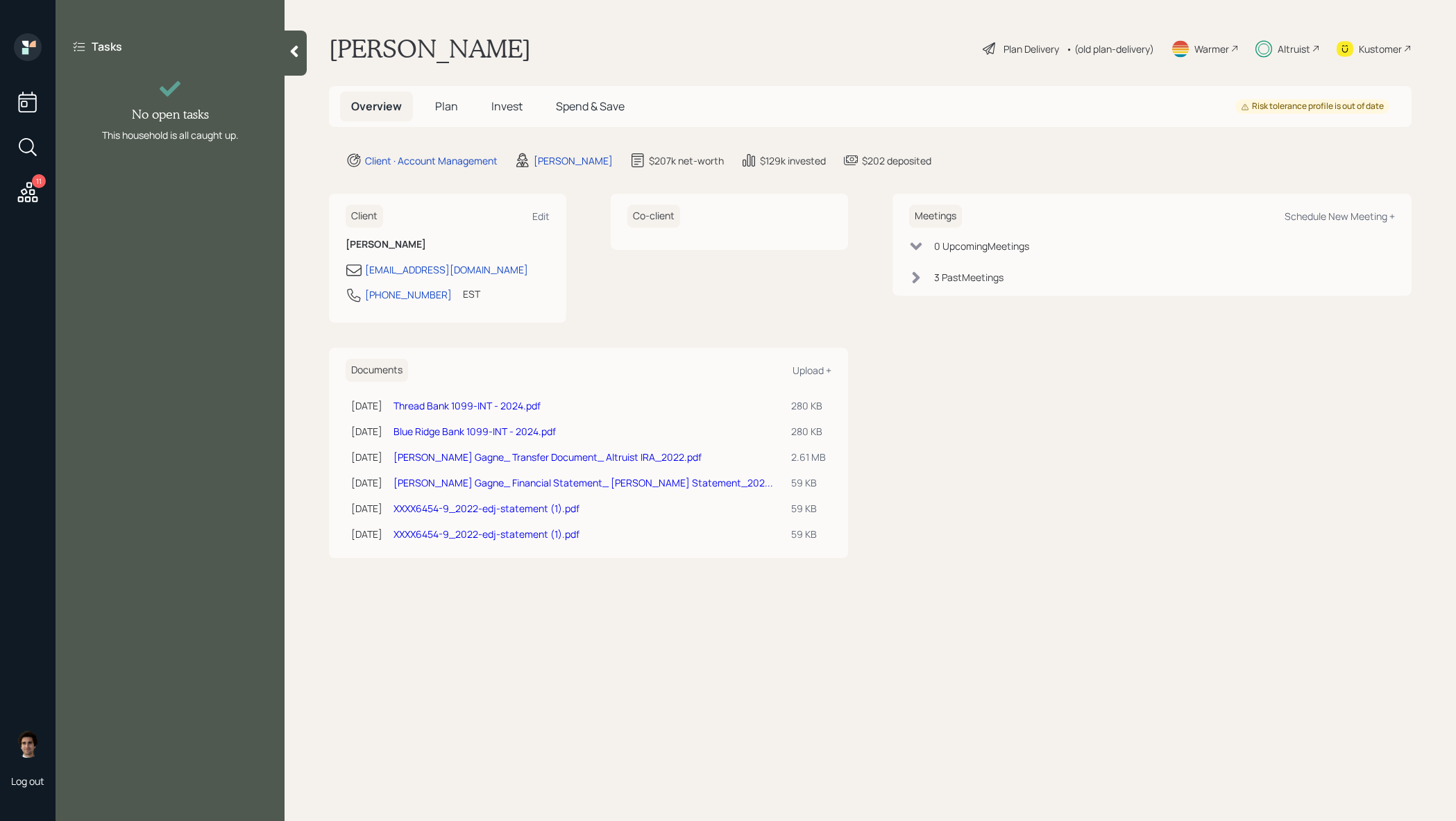
click at [59, 178] on div "Tasks No open tasks This household is all caught up." at bounding box center [170, 410] width 229 height 821
click at [464, 120] on h5 "Plan" at bounding box center [446, 106] width 45 height 30
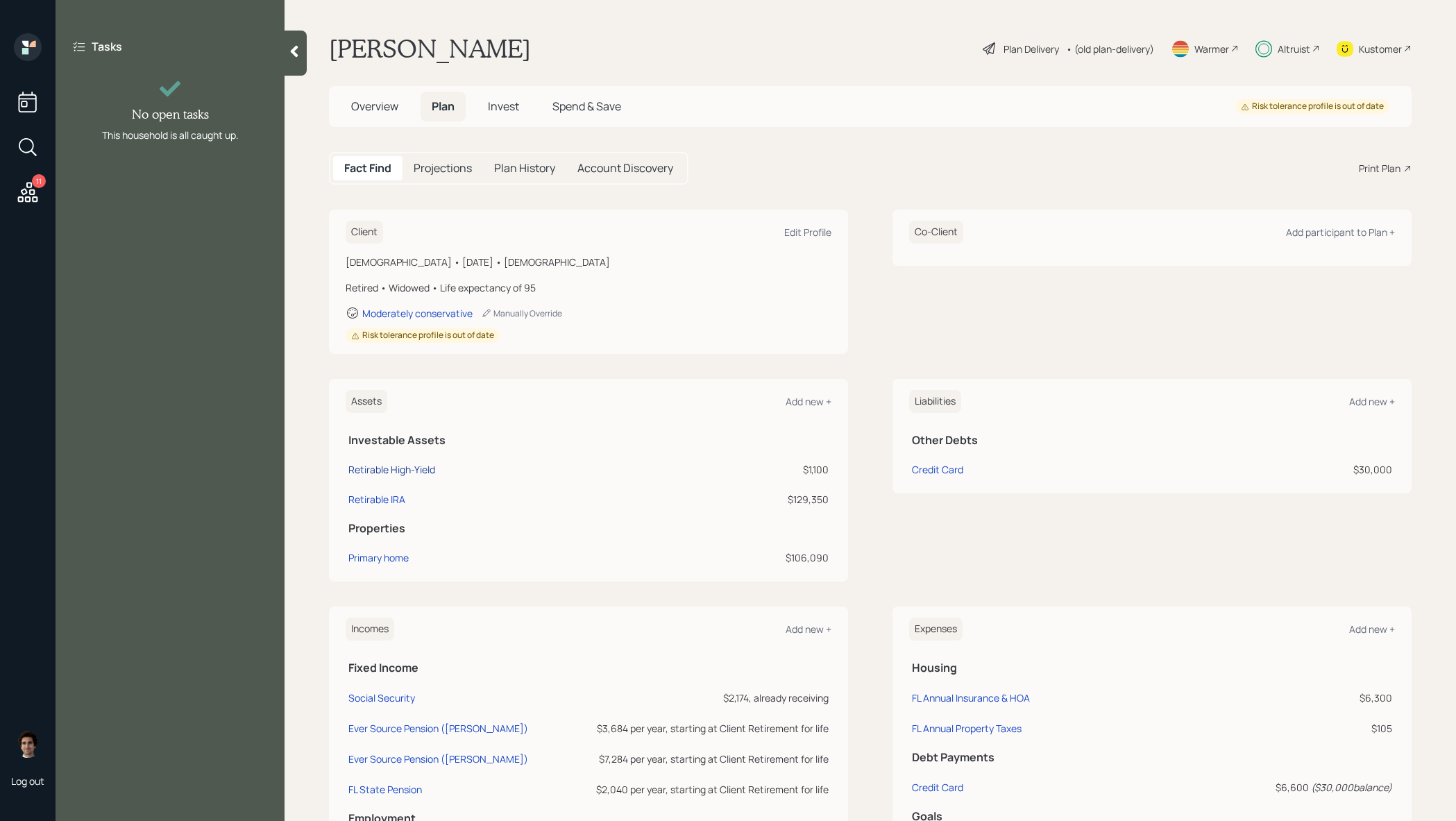
click at [421, 468] on div "Retirable High-Yield" at bounding box center [392, 469] width 87 height 15
select select "emergency_fund"
click at [389, 95] on h5 "Overview" at bounding box center [374, 106] width 69 height 30
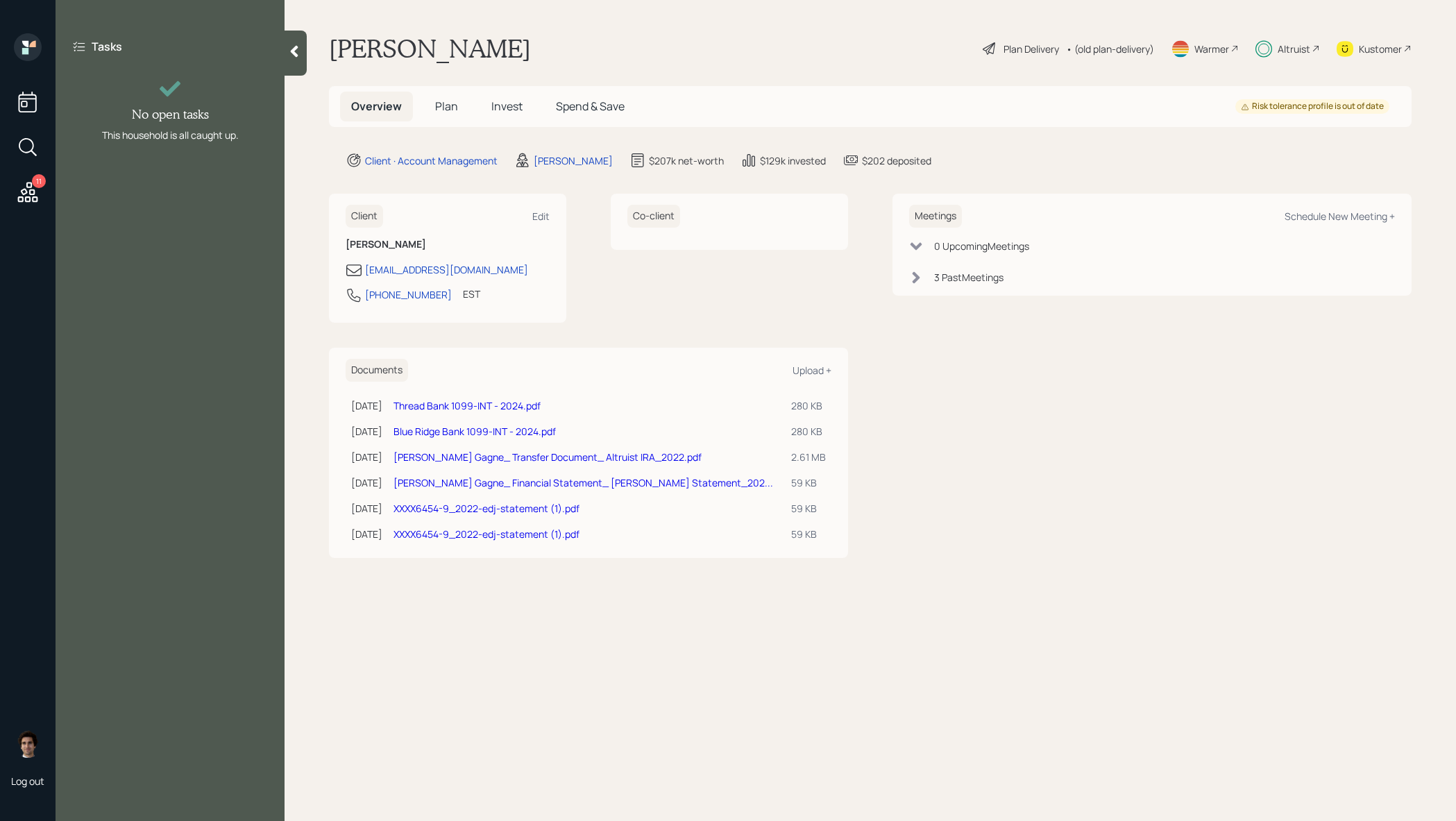
click at [300, 46] on icon at bounding box center [294, 51] width 14 height 14
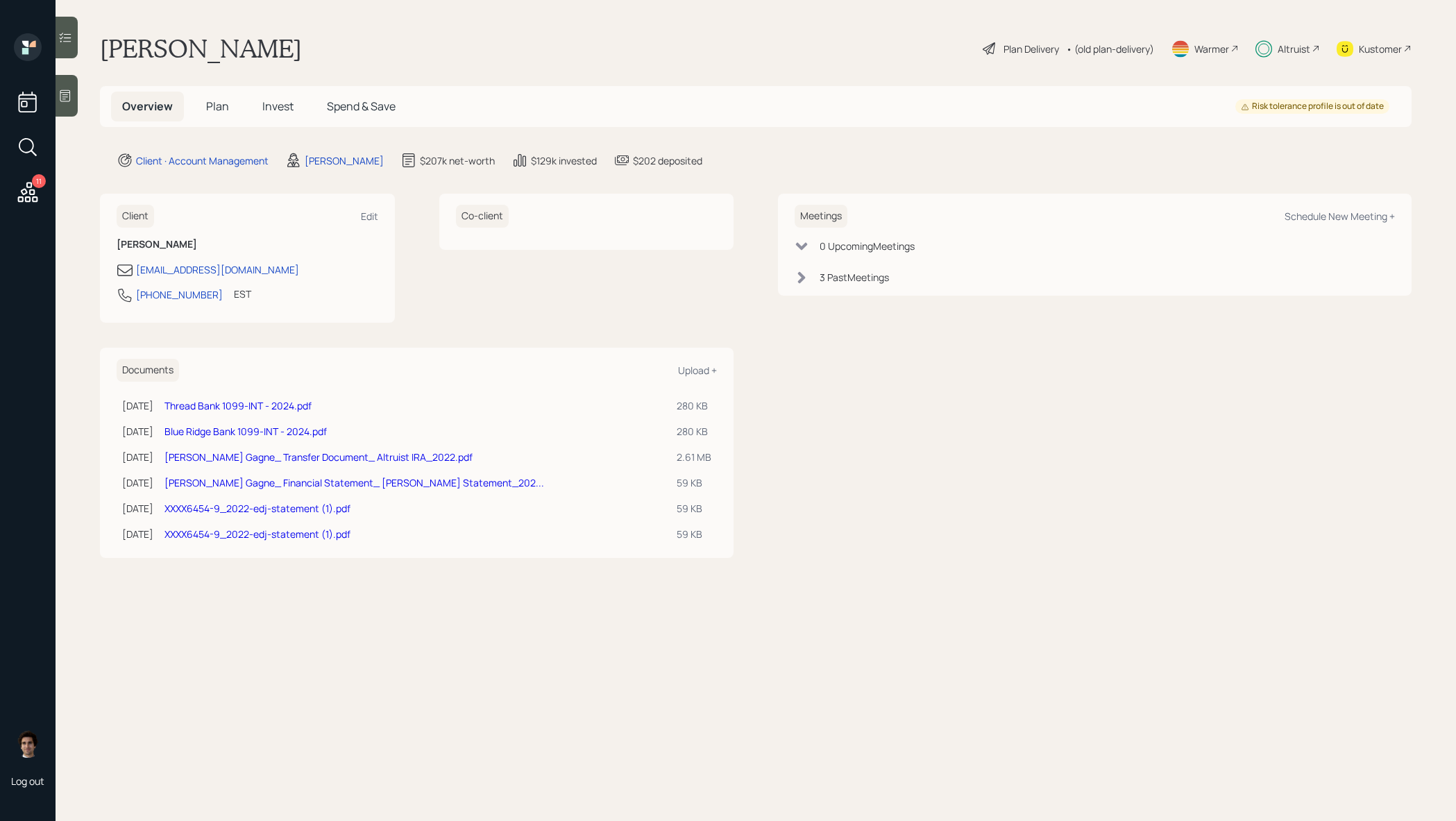
click at [272, 110] on span "Invest" at bounding box center [278, 106] width 32 height 15
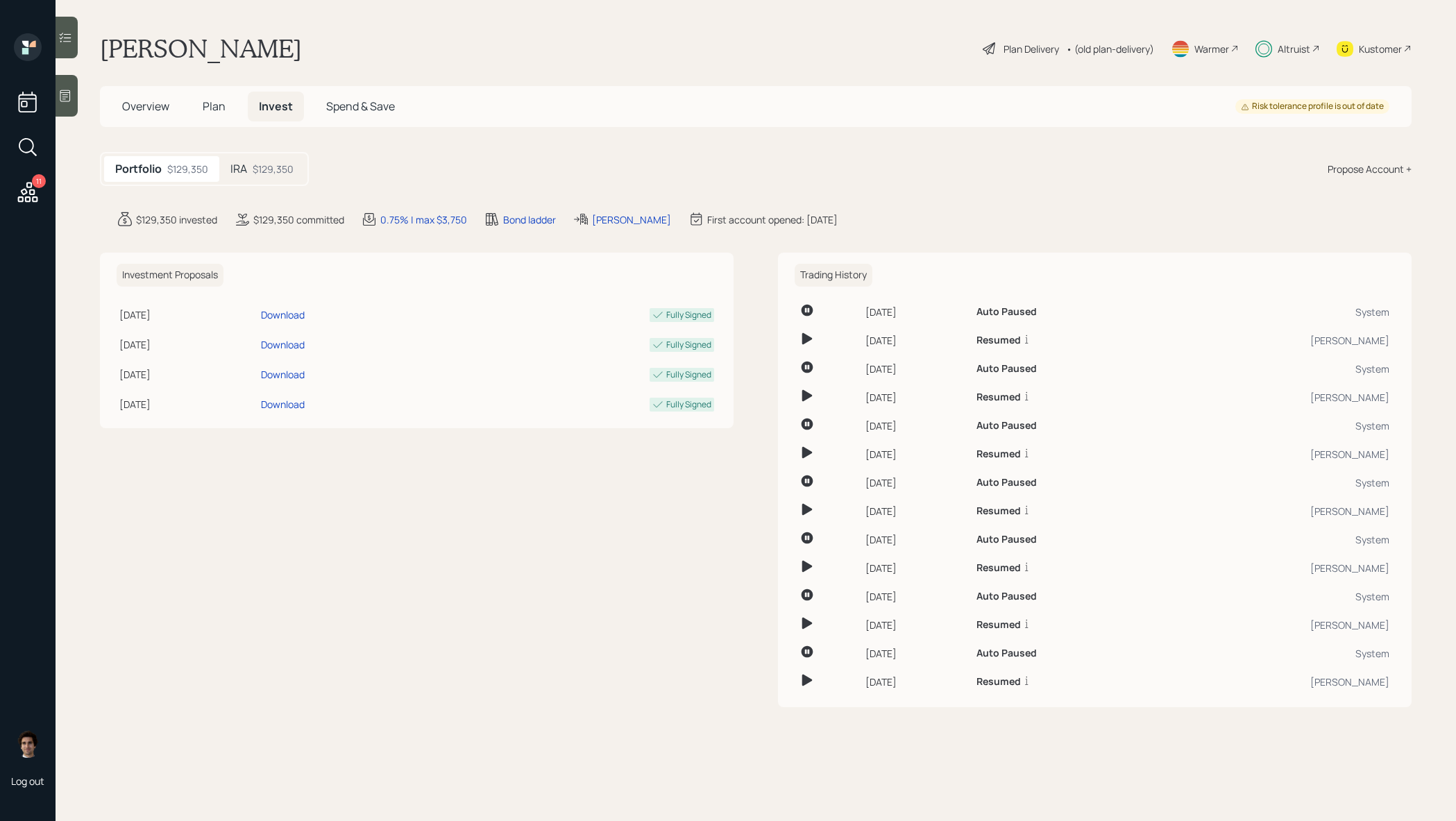
click at [238, 172] on h5 "IRA" at bounding box center [238, 168] width 16 height 13
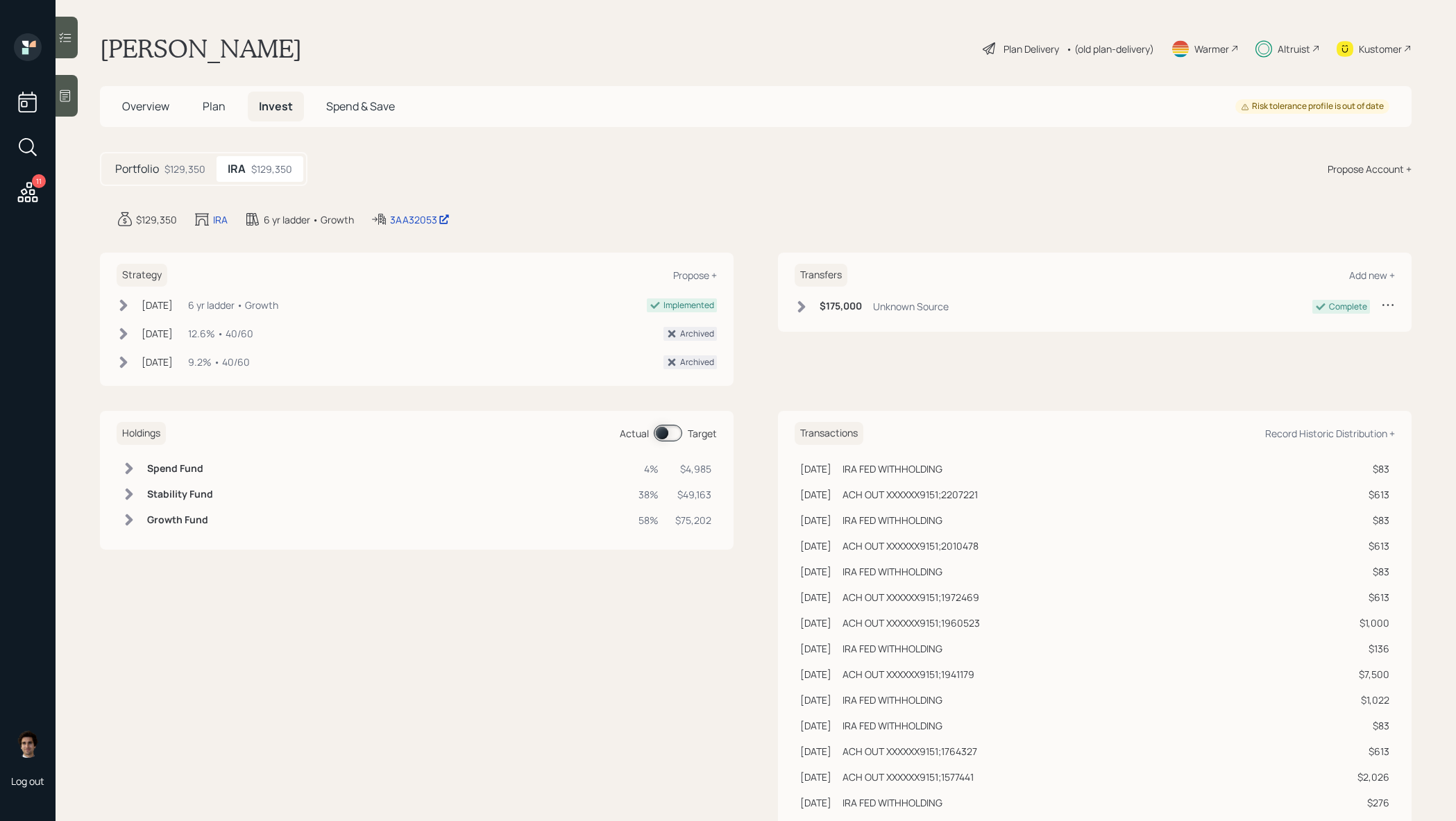
click at [671, 432] on span at bounding box center [667, 432] width 28 height 16
click at [80, 94] on main "Judy Gagne Plan Delivery • (old plan-delivery) Warmer Altruist Kustomer Overvie…" at bounding box center [755, 410] width 1400 height 821
click at [73, 38] on div at bounding box center [67, 37] width 22 height 42
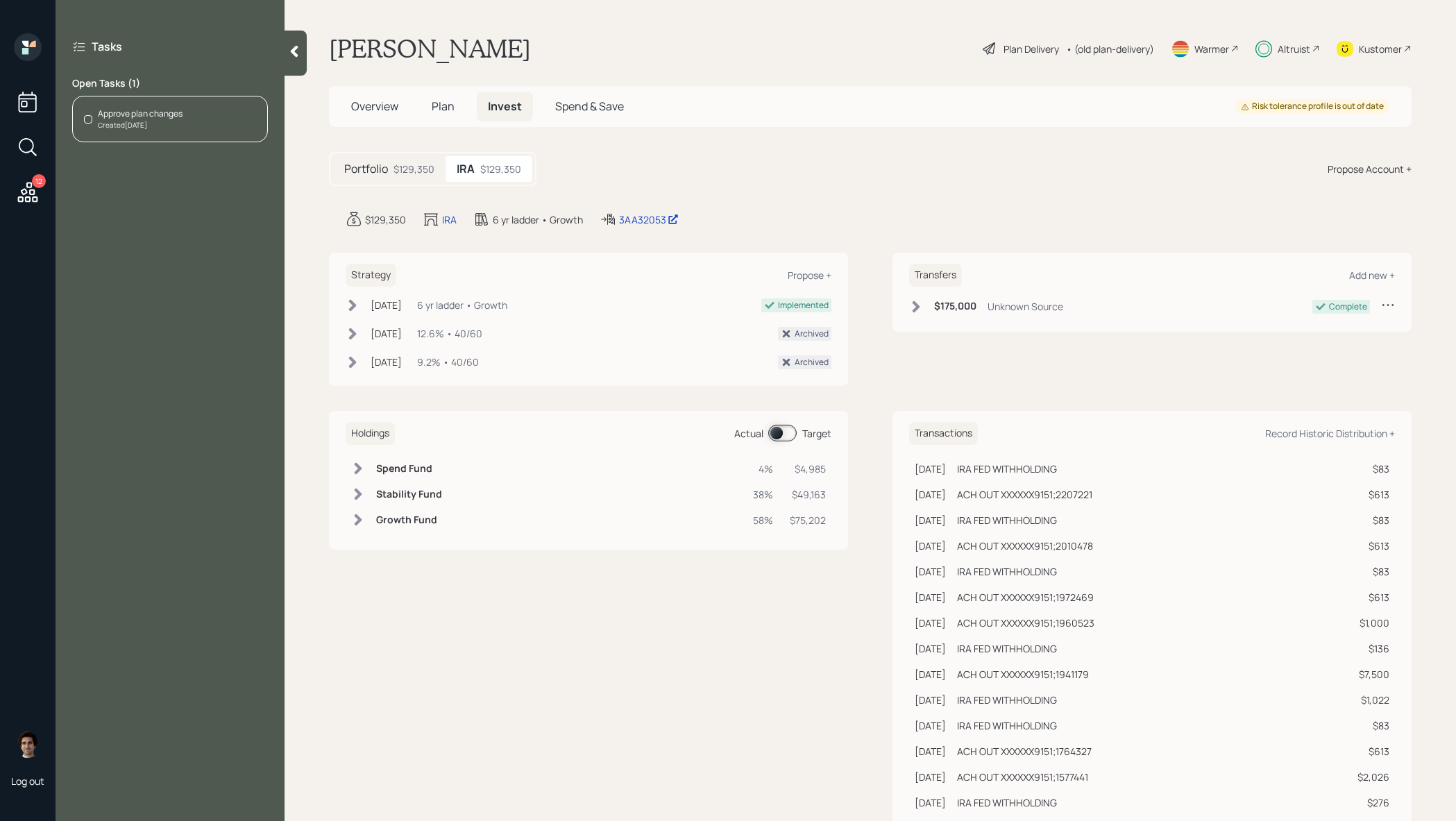
click at [198, 120] on div "Approve plan changes Created Today" at bounding box center [169, 119] width 196 height 46
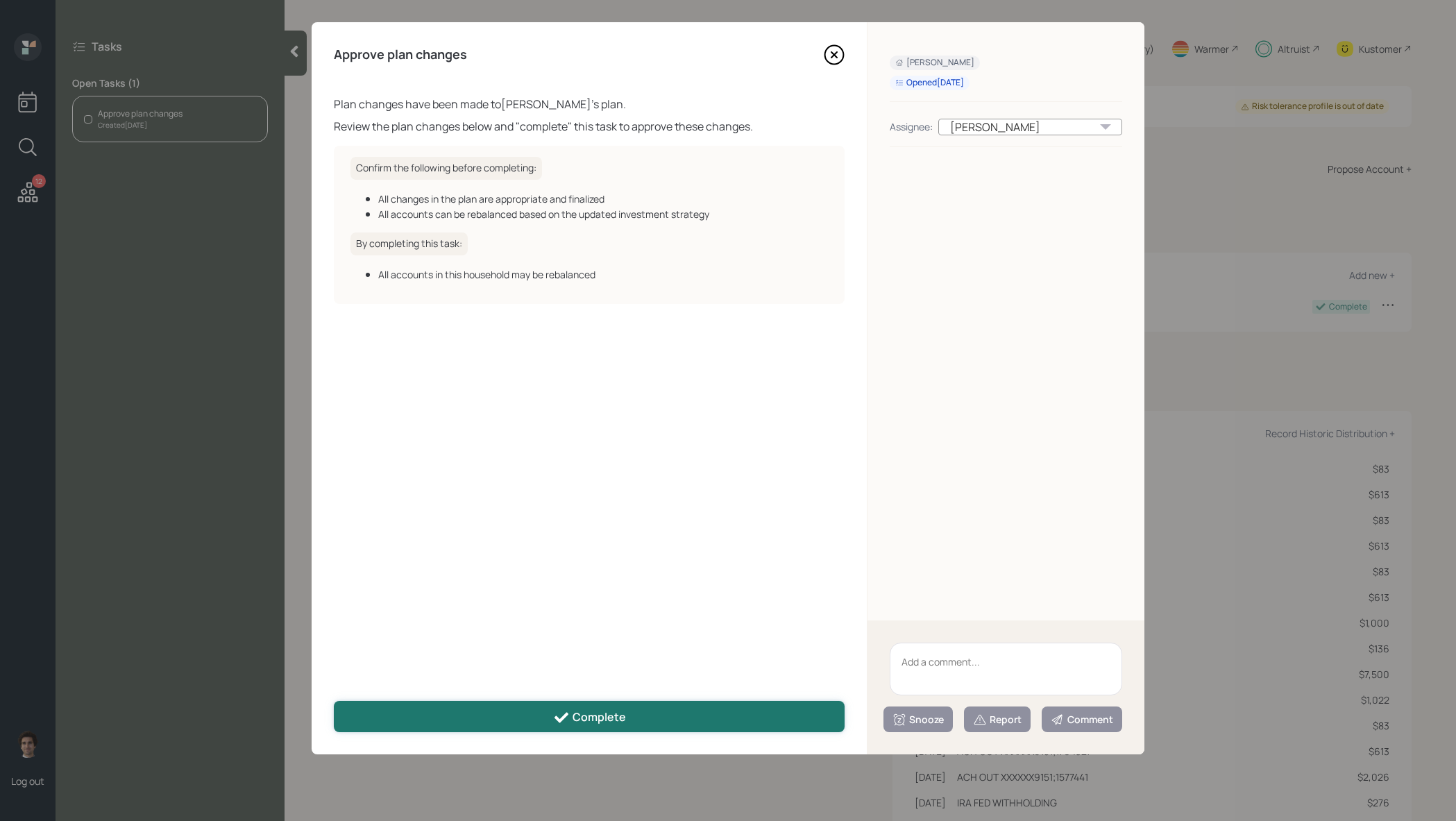
click at [723, 717] on button "Complete" at bounding box center [590, 716] width 511 height 32
